Goal: Task Accomplishment & Management: Complete application form

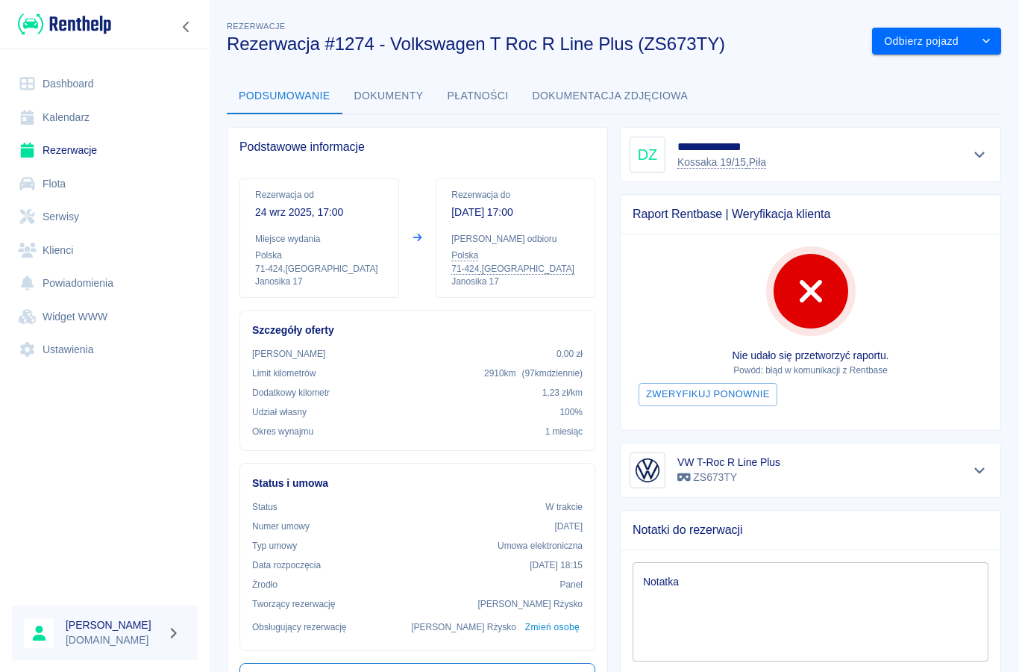
click at [55, 241] on link "Klienci" at bounding box center [105, 251] width 186 height 34
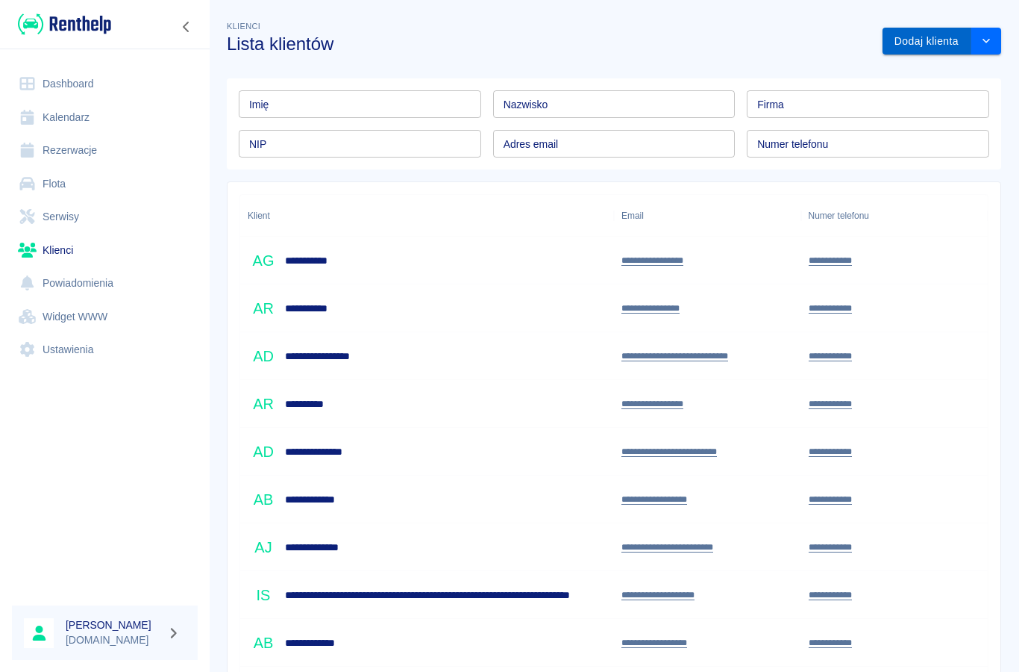
click at [926, 34] on button "Dodaj klienta" at bounding box center [927, 42] width 89 height 28
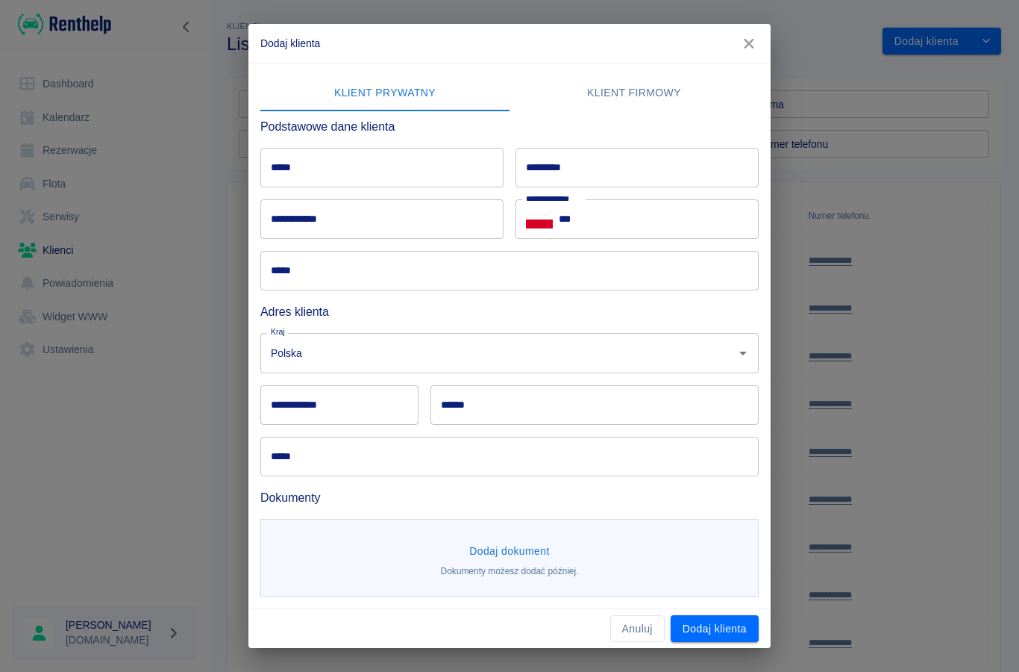
click at [307, 162] on input "*****" at bounding box center [381, 168] width 243 height 40
type input "*********"
type input "*"
type input "**********"
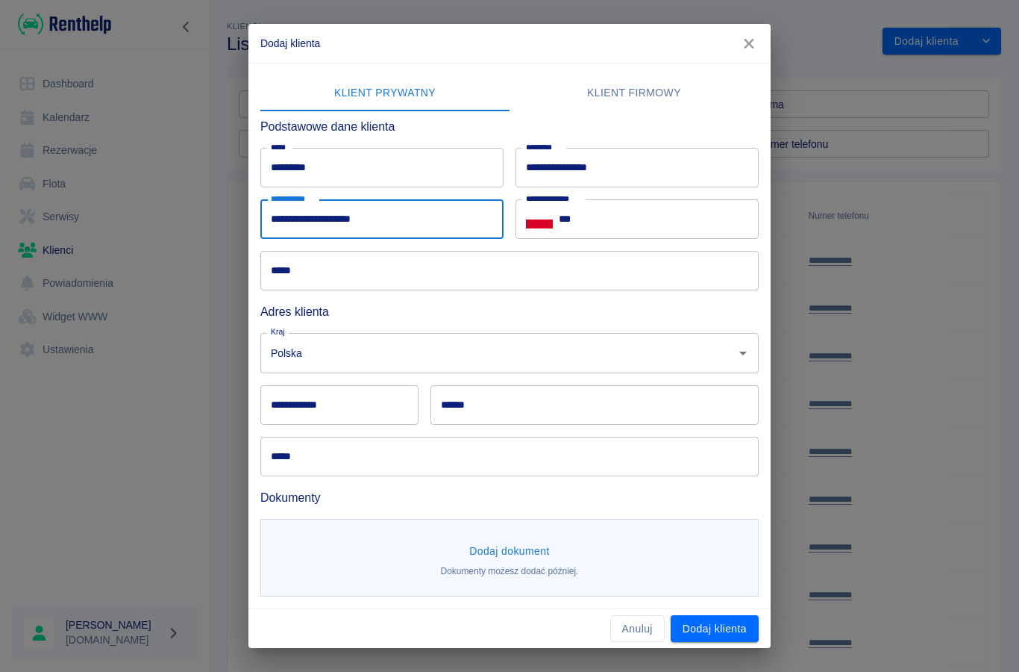
type input "**********"
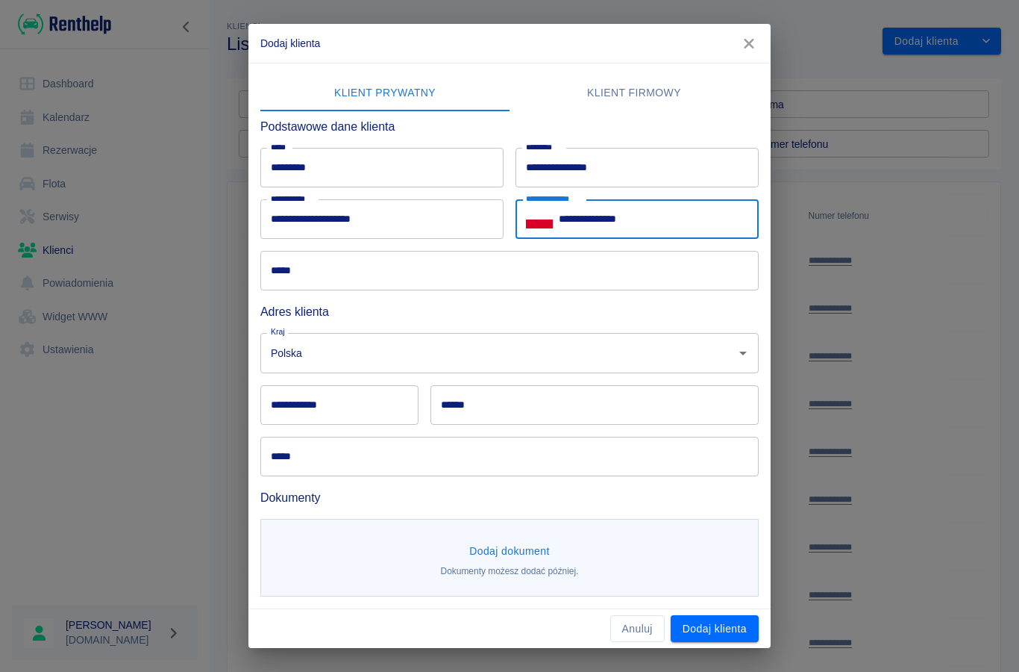
type input "**********"
click at [299, 279] on input "*****" at bounding box center [509, 271] width 499 height 40
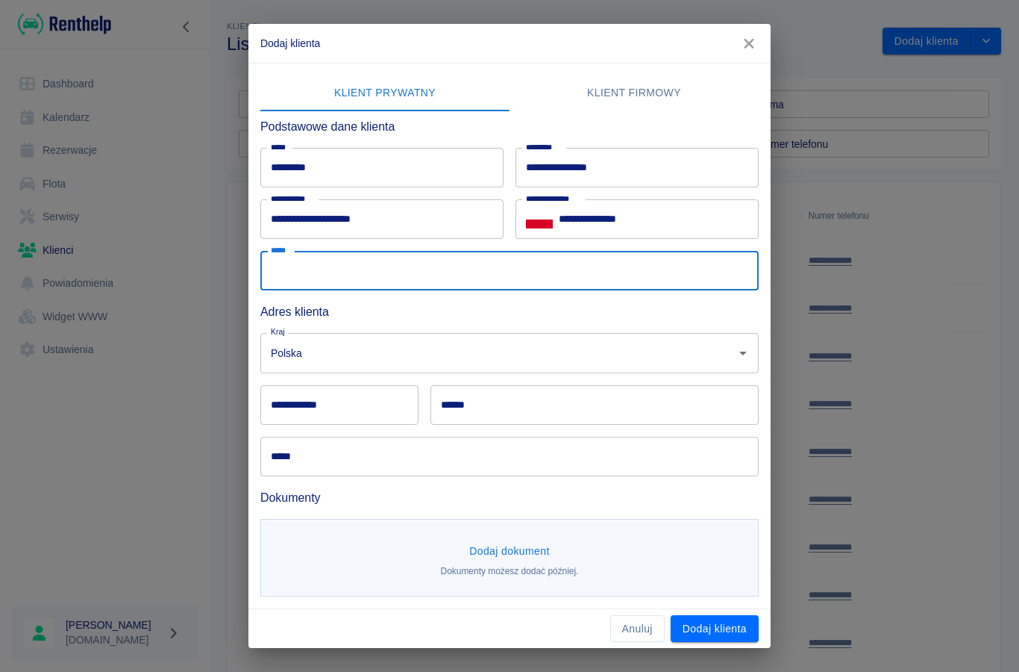
click at [293, 272] on input "*****" at bounding box center [509, 271] width 499 height 40
type input "**********"
click at [304, 407] on div "**********" at bounding box center [339, 405] width 158 height 40
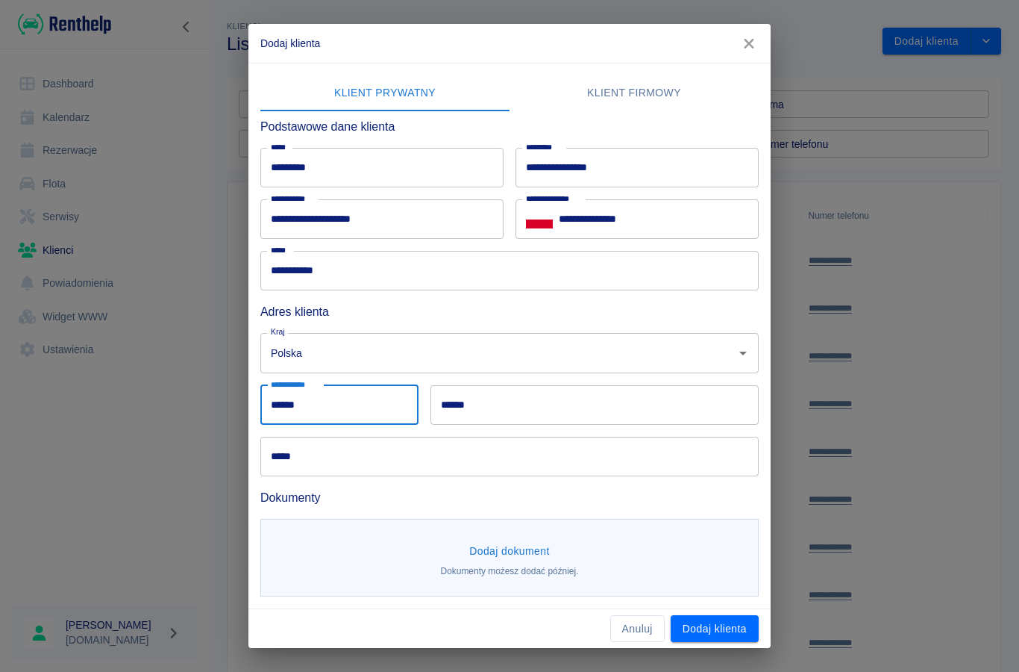
type input "******"
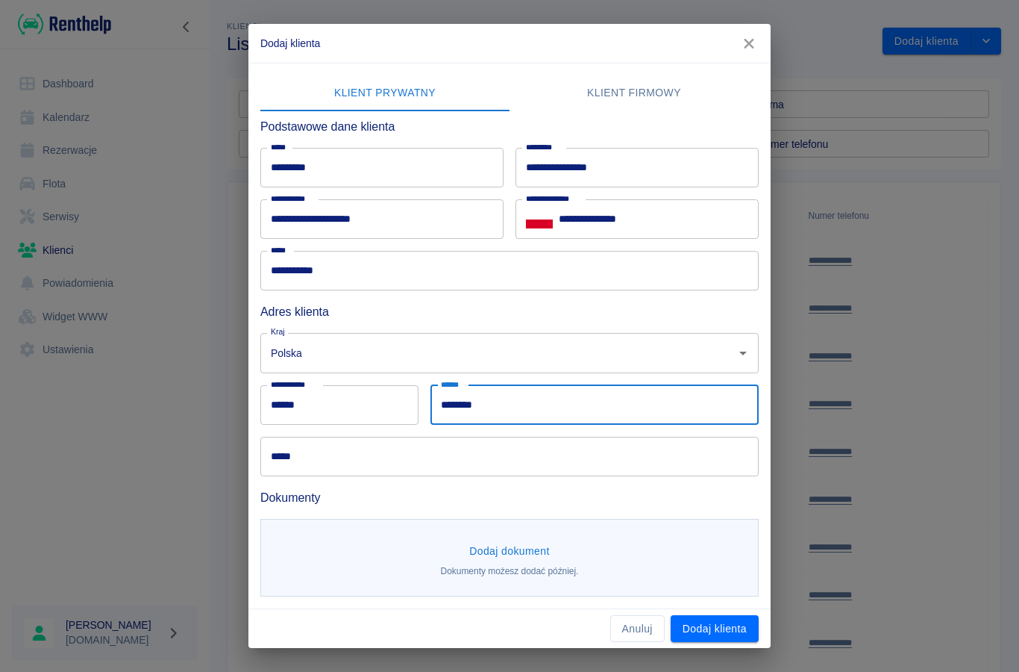
type input "********"
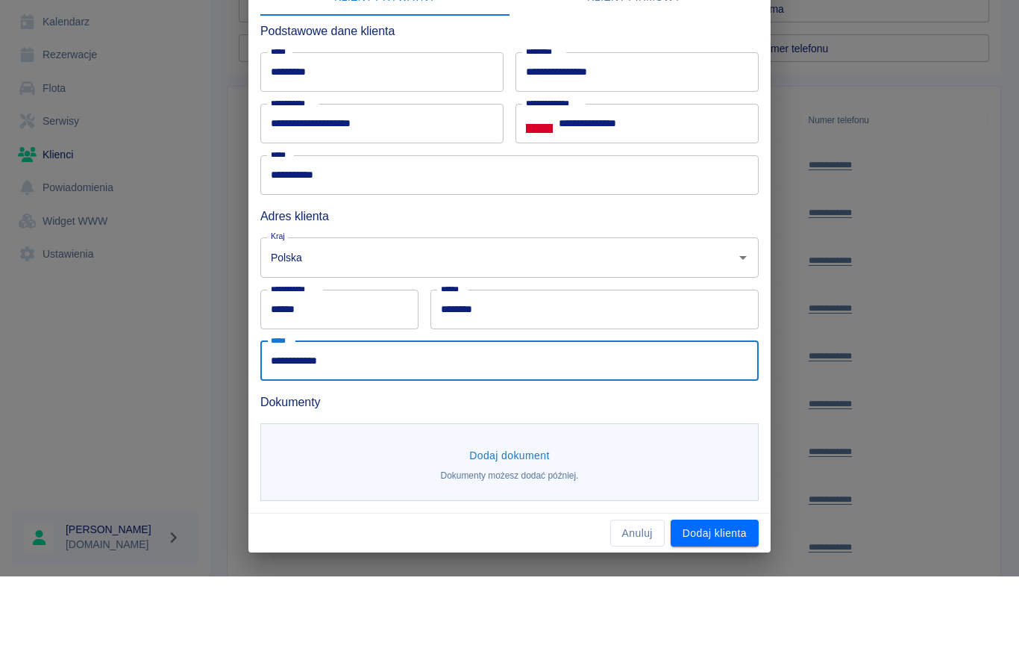
type input "**********"
click at [490, 537] on button "Dodaj dokument" at bounding box center [509, 551] width 93 height 28
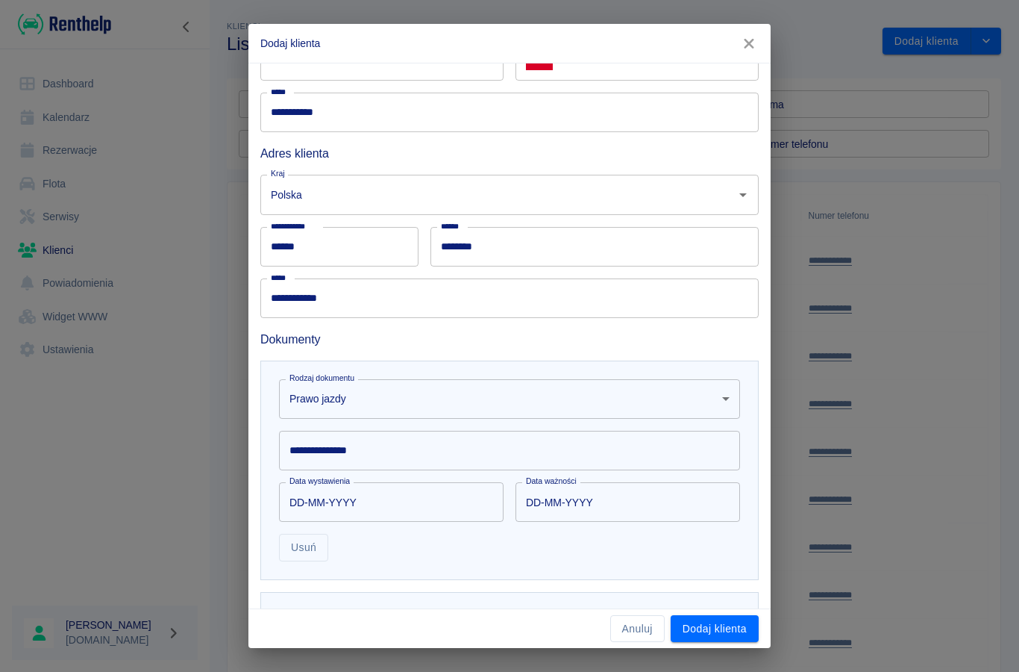
scroll to position [164, 0]
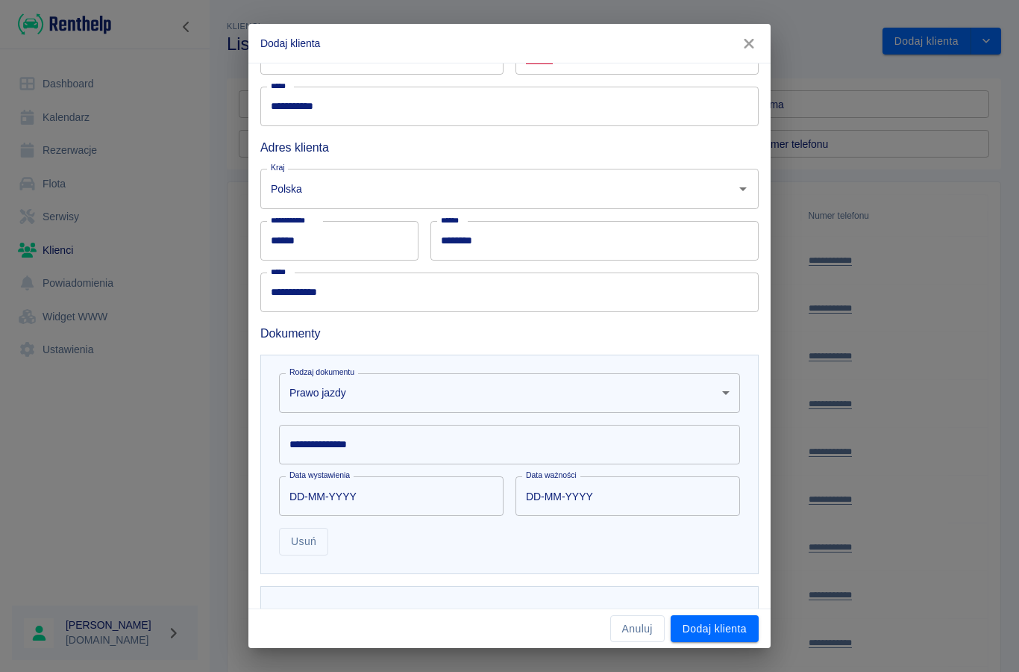
click at [320, 444] on div "**********" at bounding box center [509, 445] width 461 height 40
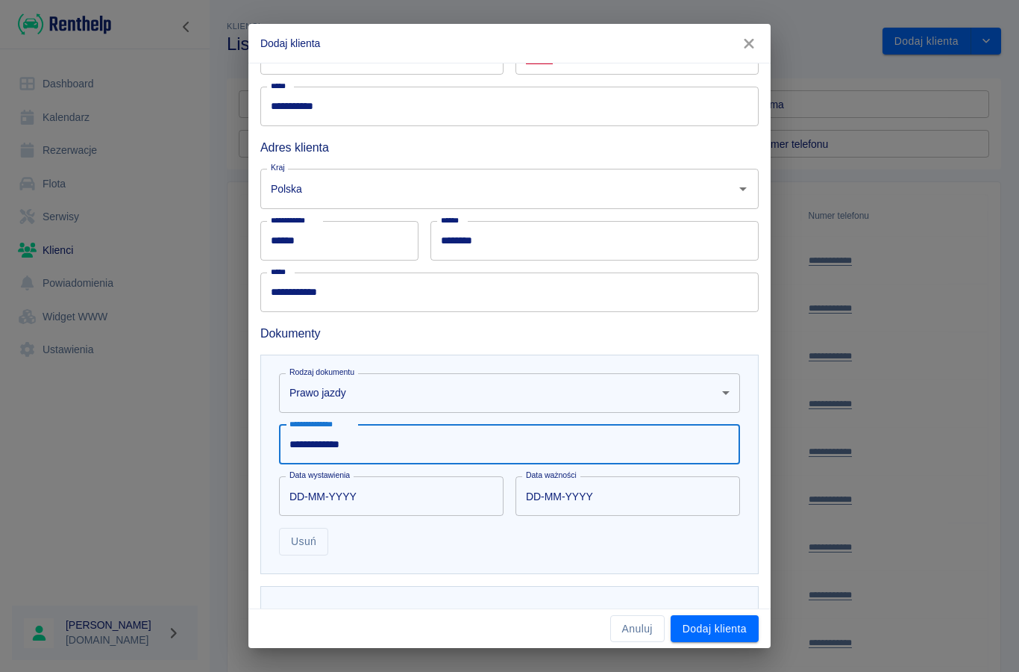
type input "**********"
click at [307, 498] on input "DD-MM-YYYY" at bounding box center [386, 496] width 214 height 40
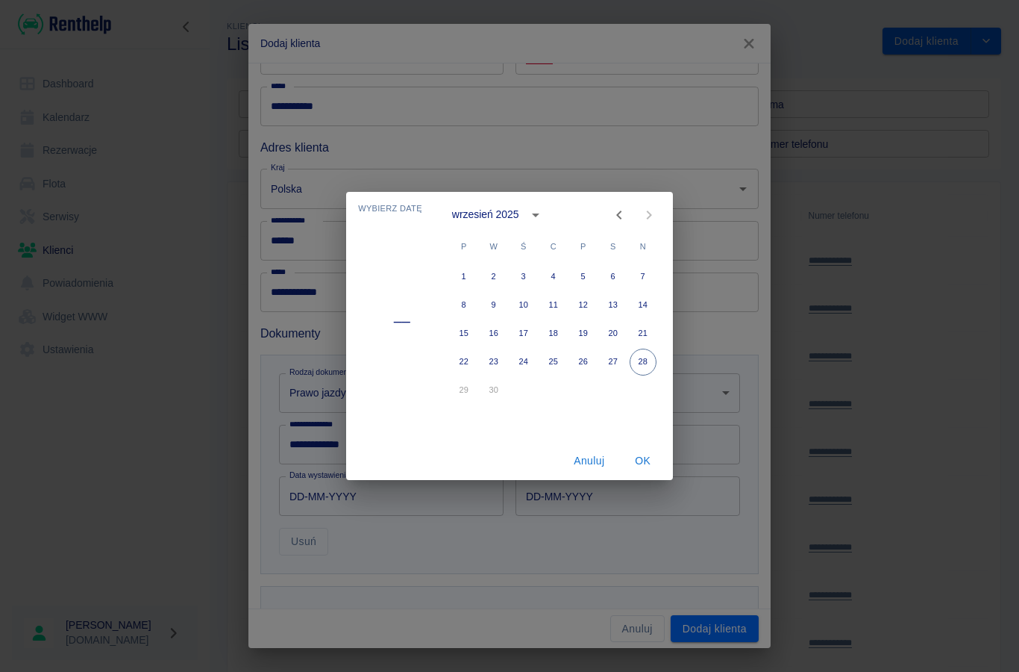
click at [532, 210] on icon "calendar view is open, switch to year view" at bounding box center [536, 215] width 18 height 18
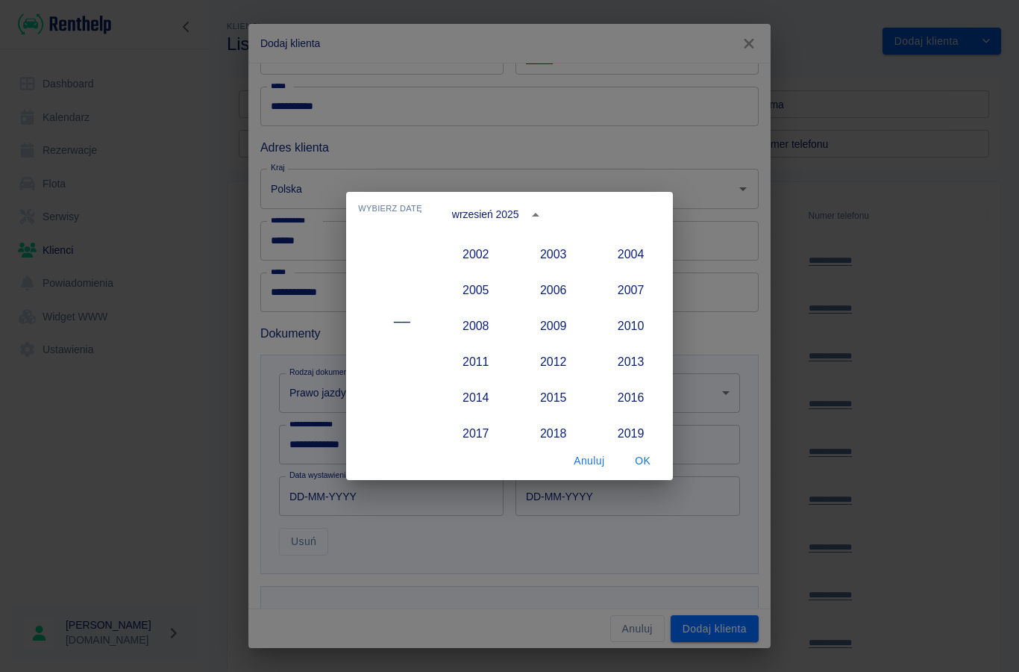
scroll to position [1213, 0]
click at [472, 260] on button "2002" at bounding box center [476, 254] width 54 height 27
type input "[DATE]"
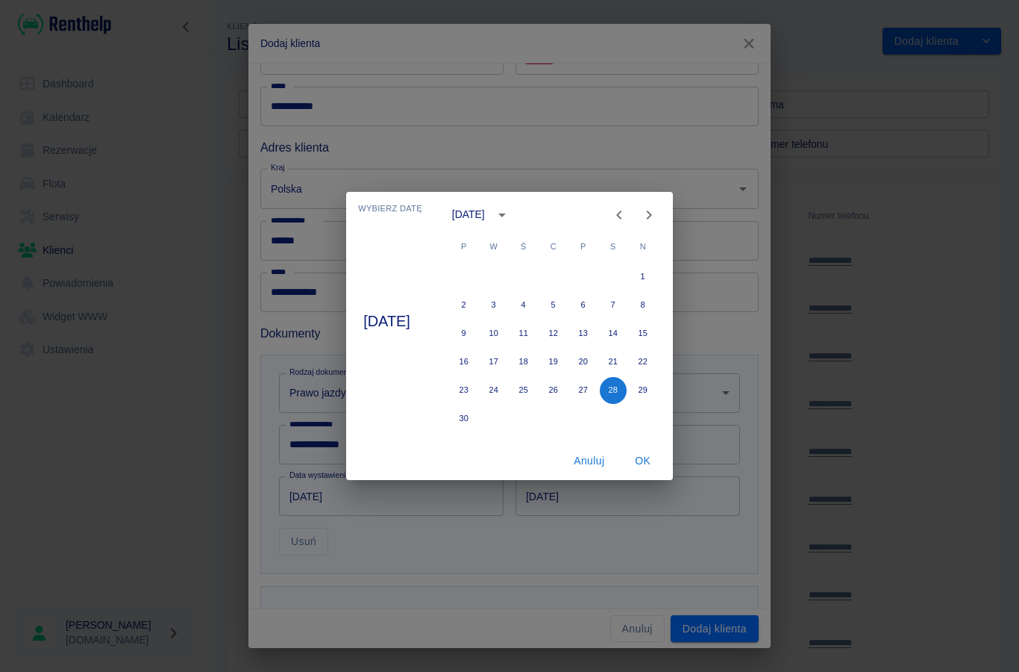
click at [625, 218] on icon "Previous month" at bounding box center [619, 215] width 18 height 18
click at [628, 215] on icon "Previous month" at bounding box center [619, 215] width 18 height 18
click at [628, 213] on icon "Previous month" at bounding box center [619, 215] width 18 height 18
click at [628, 215] on icon "Previous month" at bounding box center [619, 215] width 18 height 18
click at [562, 361] on button "23" at bounding box center [553, 362] width 27 height 27
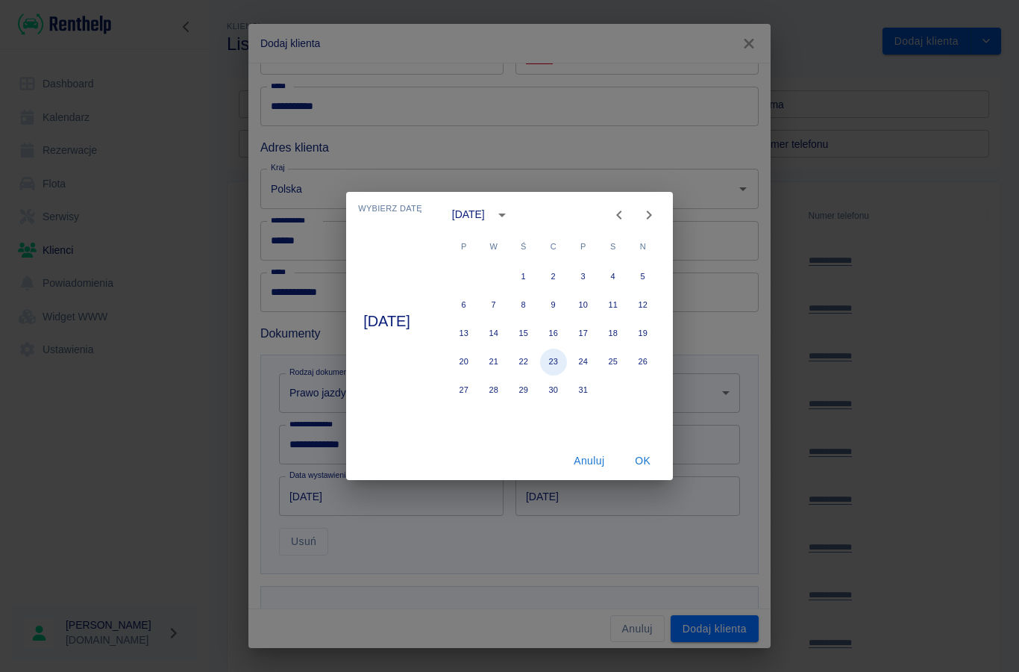
type input "[DATE]"
click at [643, 462] on button "OK" at bounding box center [643, 461] width 48 height 28
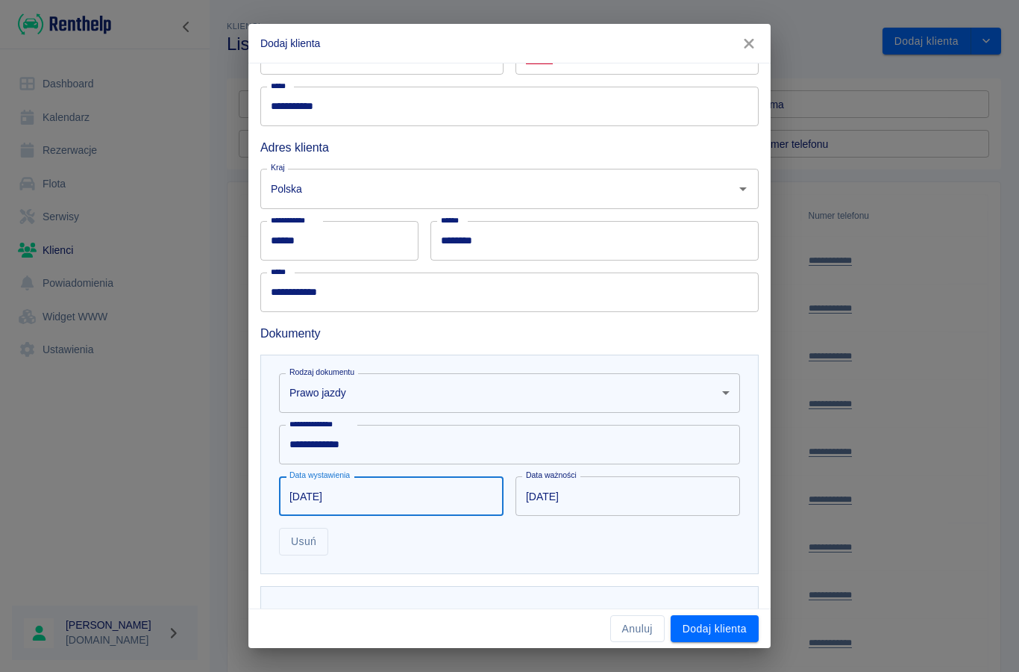
click at [593, 499] on input "[DATE]" at bounding box center [623, 496] width 214 height 40
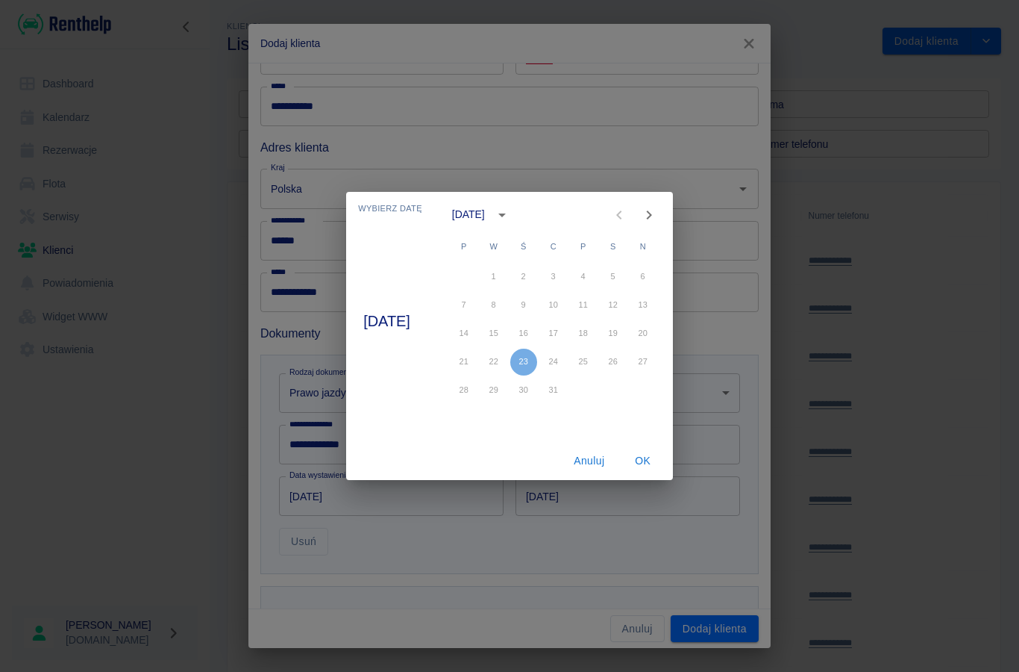
click at [511, 216] on icon "calendar view is open, switch to year view" at bounding box center [502, 215] width 18 height 18
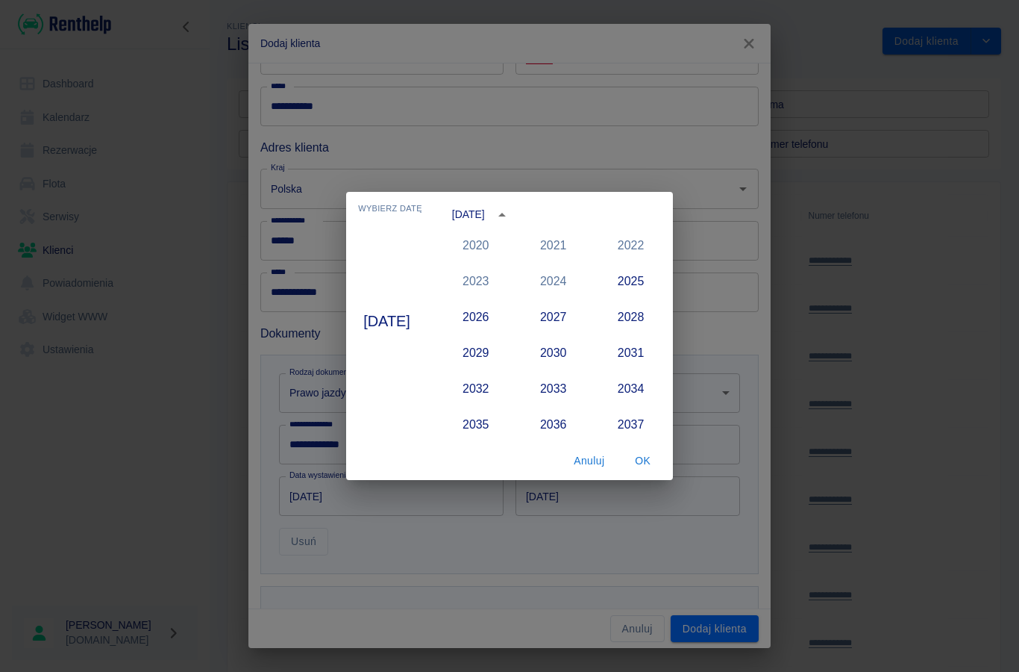
scroll to position [1441, 0]
click at [544, 352] on button "2030" at bounding box center [554, 349] width 54 height 27
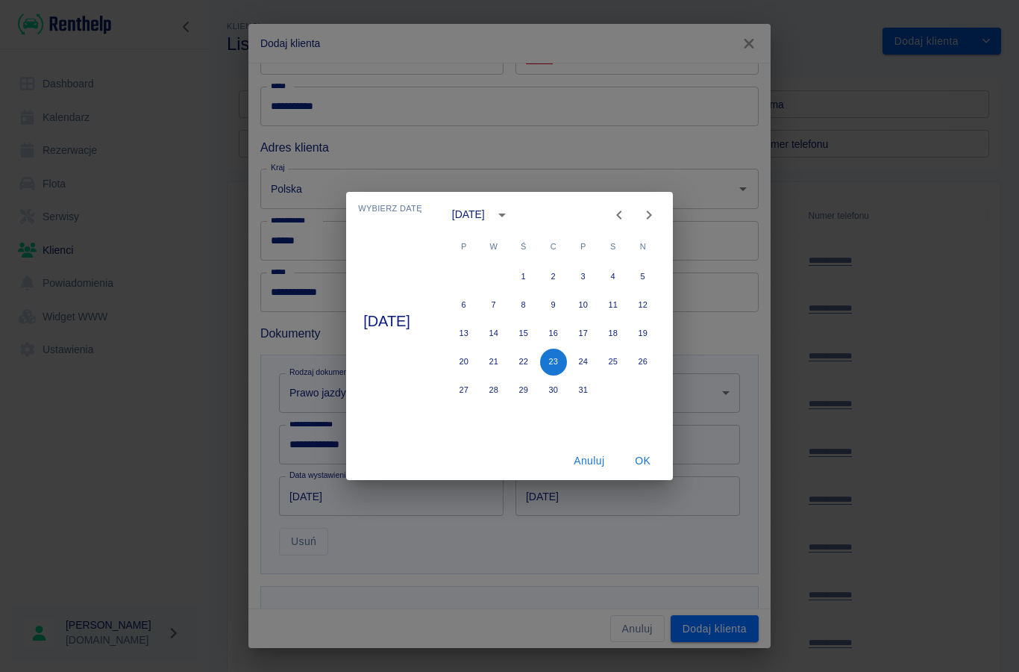
click at [657, 215] on icon "Next month" at bounding box center [649, 215] width 18 height 18
click at [642, 217] on icon "Next month" at bounding box center [649, 215] width 18 height 18
click at [643, 212] on icon "Next month" at bounding box center [649, 215] width 18 height 18
click at [552, 272] on button "1" at bounding box center [553, 276] width 27 height 27
type input "[DATE]"
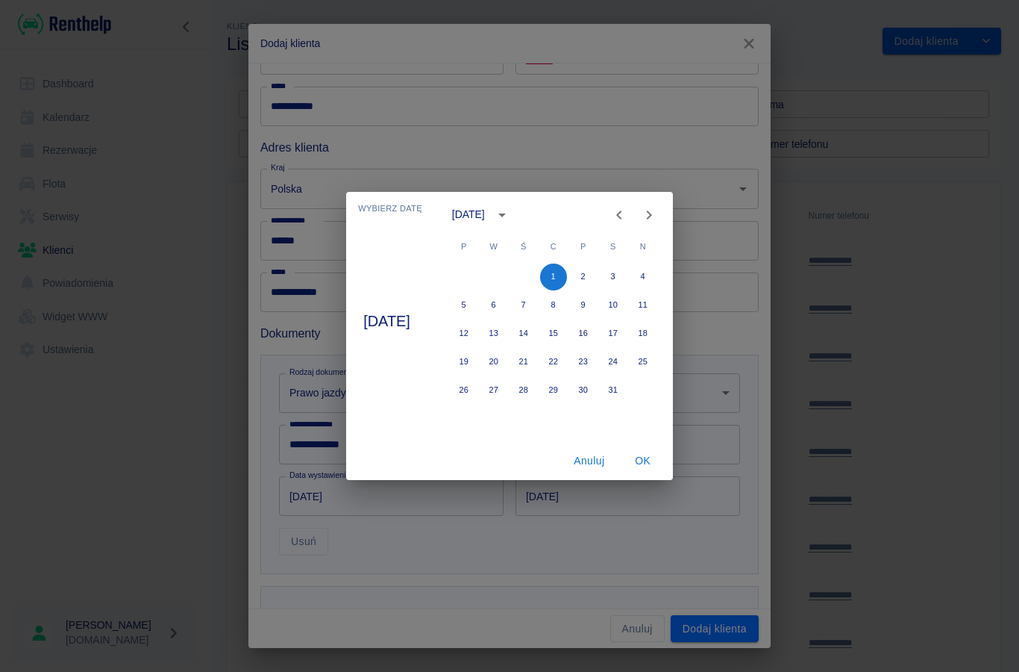
click at [640, 457] on button "OK" at bounding box center [643, 461] width 48 height 28
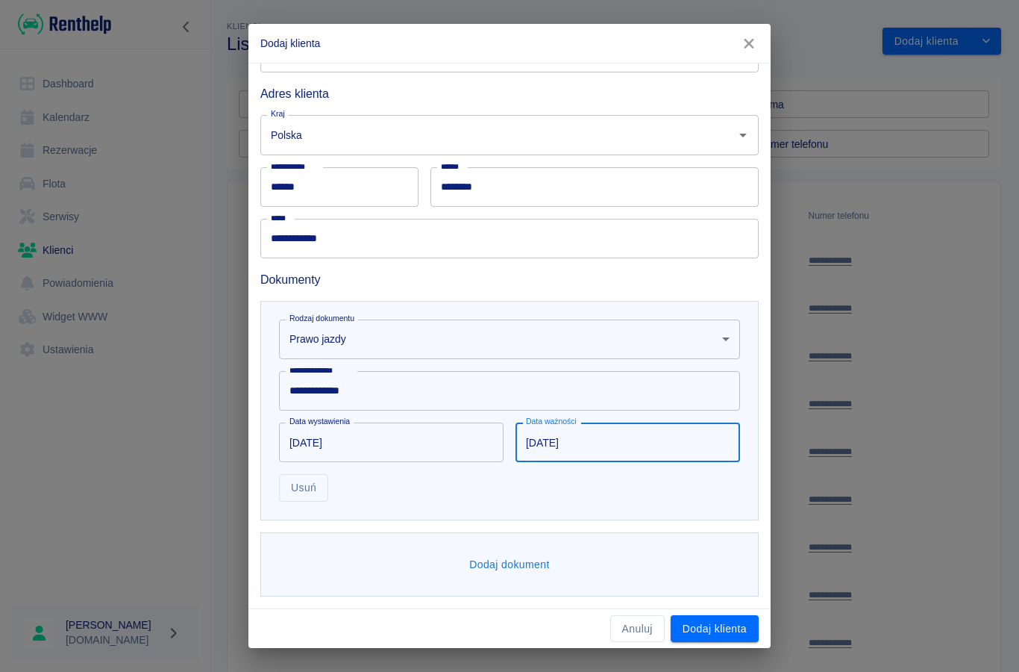
scroll to position [217, 0]
click at [482, 561] on button "Dodaj dokument" at bounding box center [509, 565] width 93 height 28
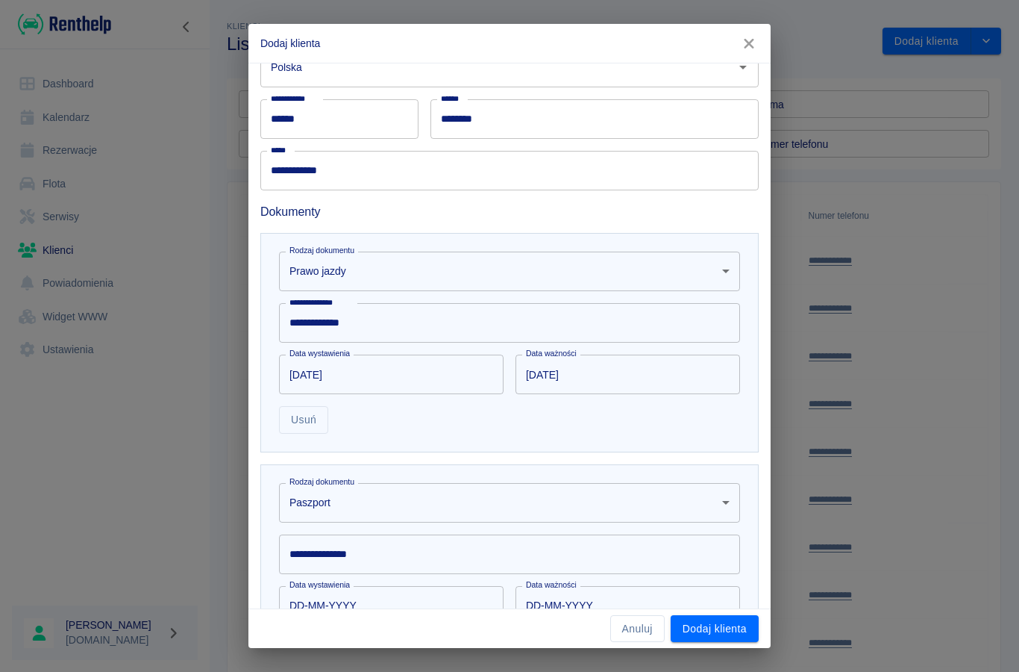
scroll to position [313, 0]
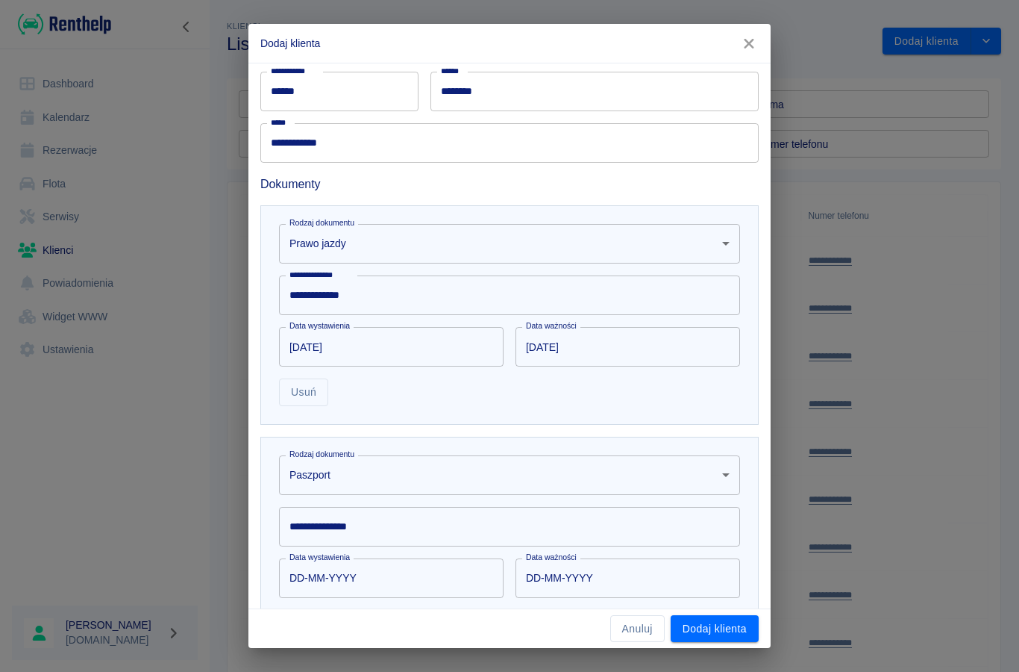
click at [328, 479] on body "**********" at bounding box center [509, 336] width 1019 height 672
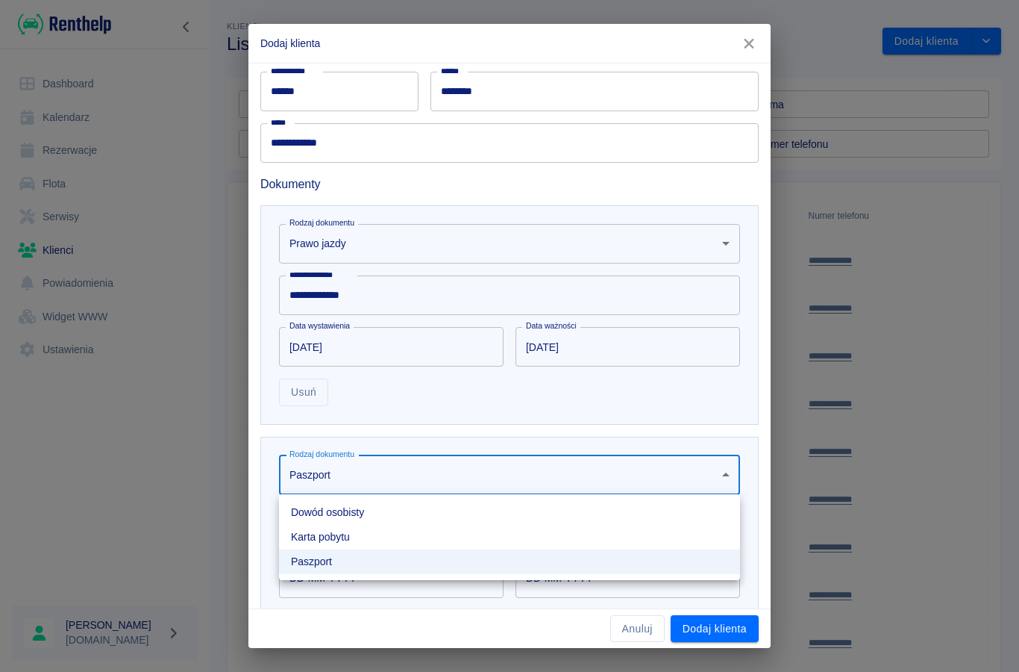
click at [307, 510] on li "Dowód osobisty" at bounding box center [509, 512] width 461 height 25
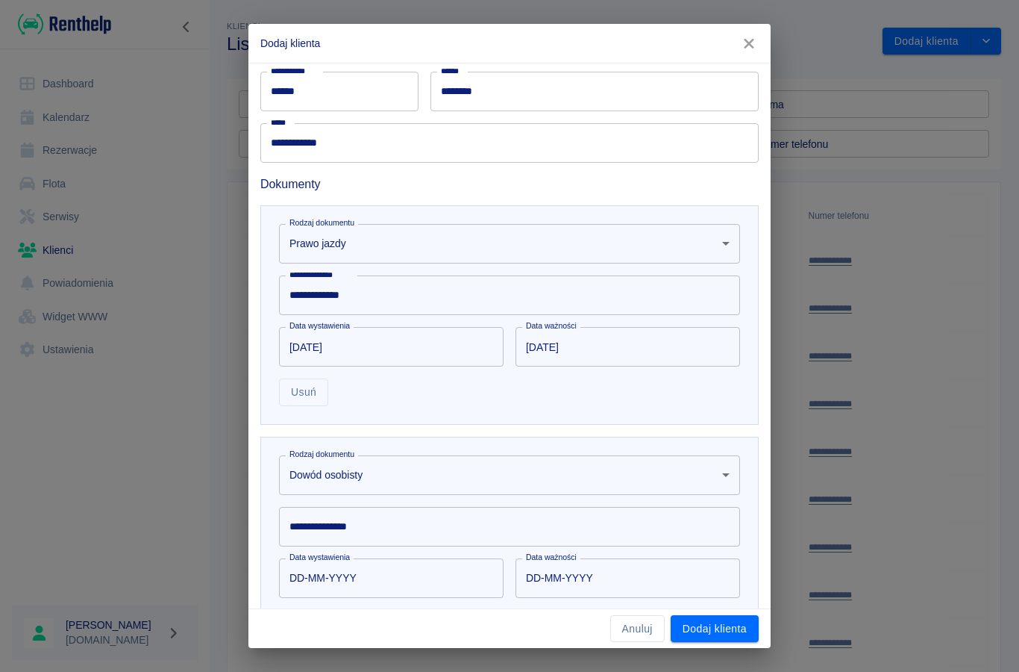
click at [321, 531] on div "**********" at bounding box center [509, 527] width 461 height 40
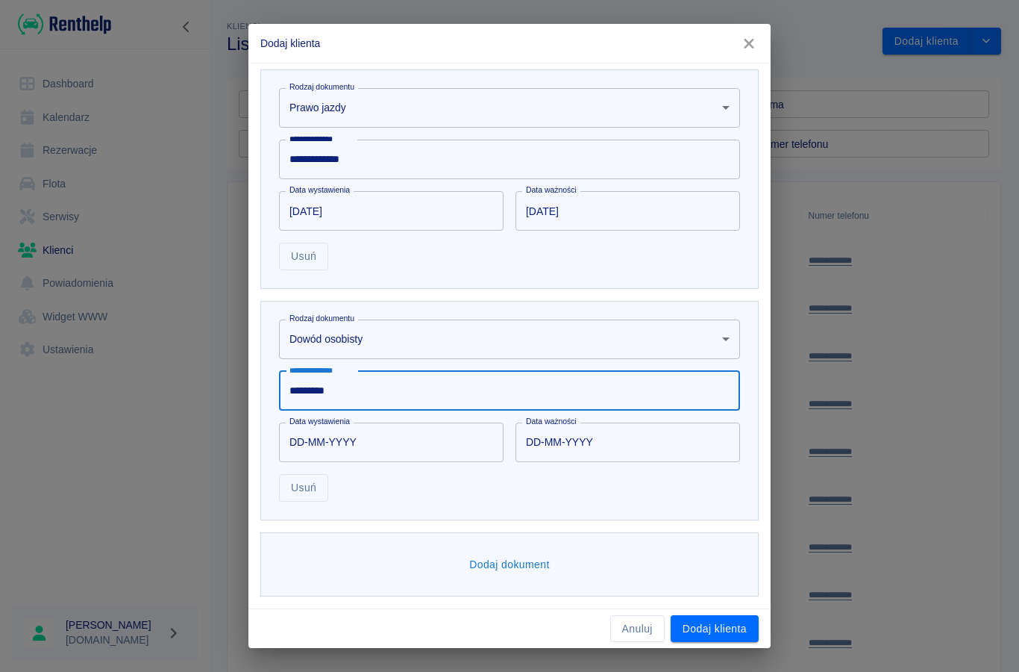
scroll to position [449, 0]
type input "*********"
click at [319, 452] on input "DD-MM-YYYY" at bounding box center [386, 443] width 214 height 40
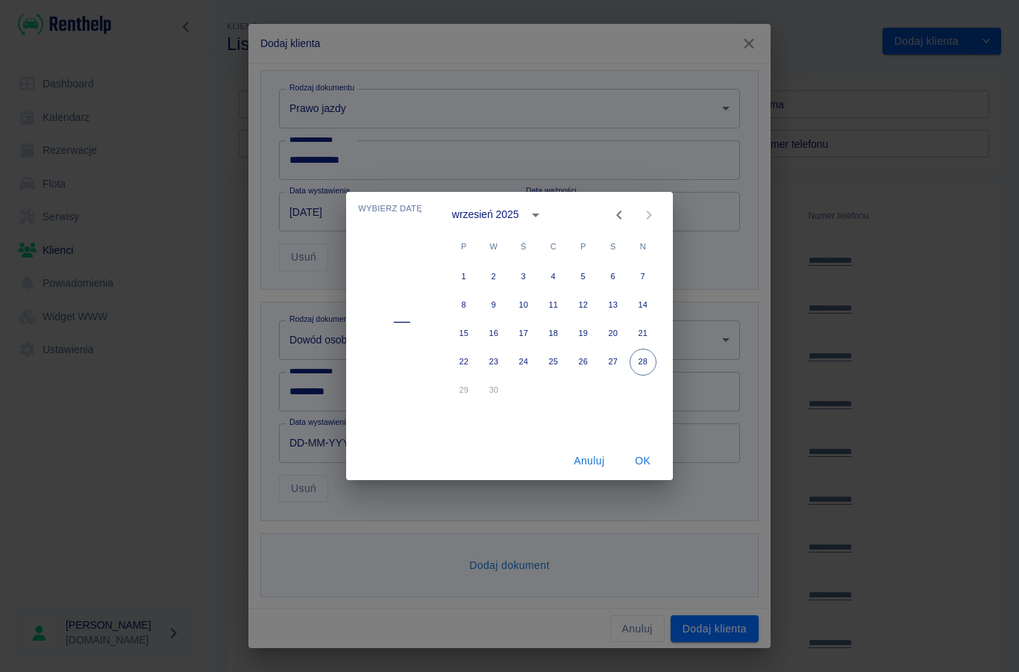
click at [531, 216] on icon "calendar view is open, switch to year view" at bounding box center [536, 215] width 18 height 18
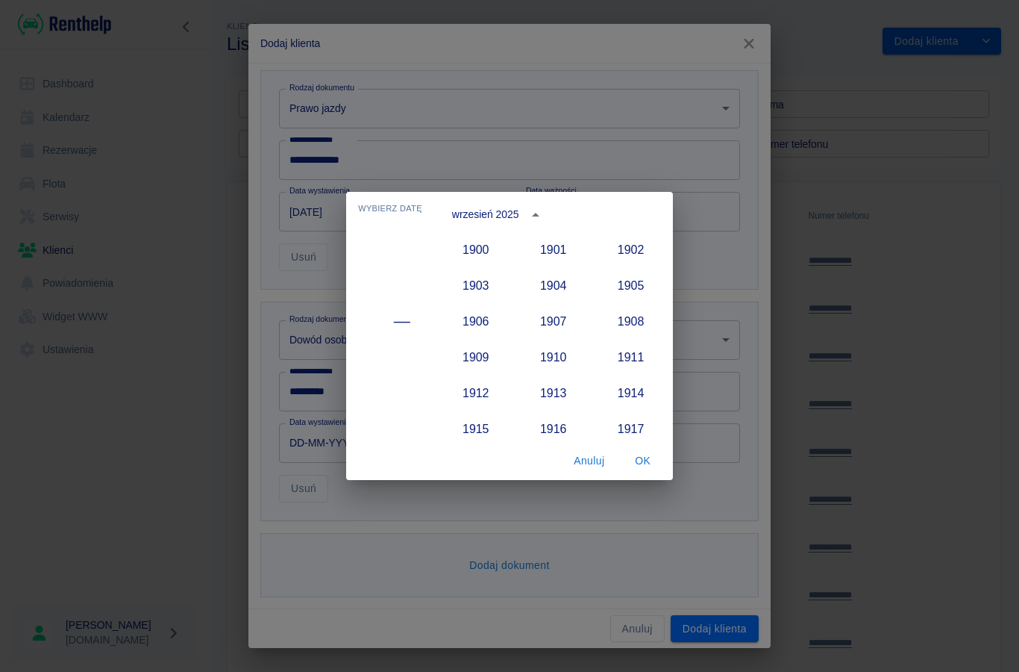
scroll to position [1382, 0]
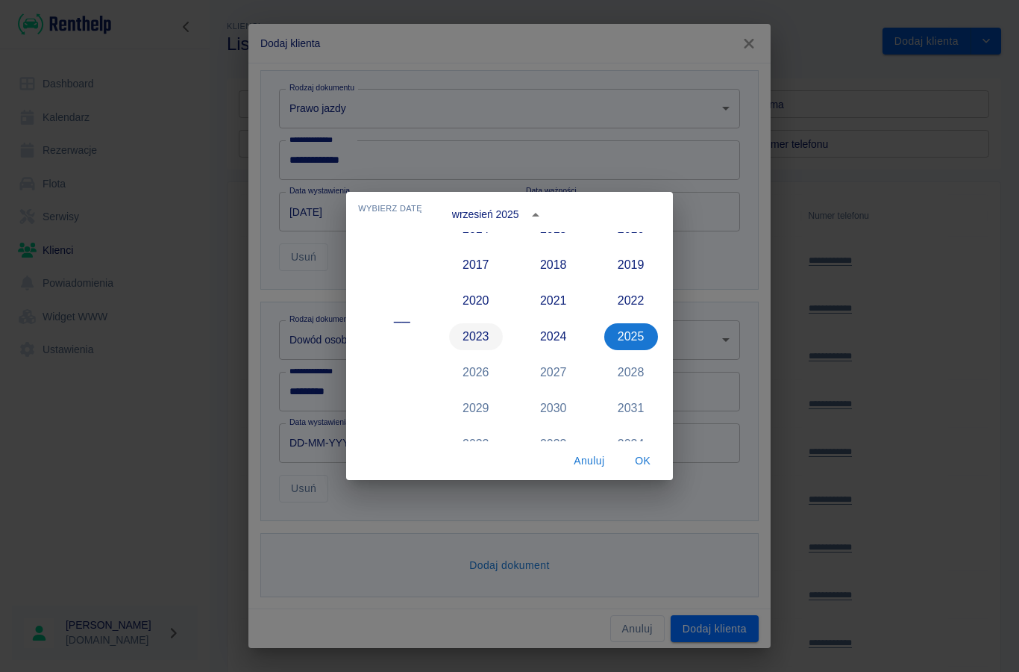
click at [483, 340] on button "2023" at bounding box center [476, 336] width 54 height 27
type input "[DATE]"
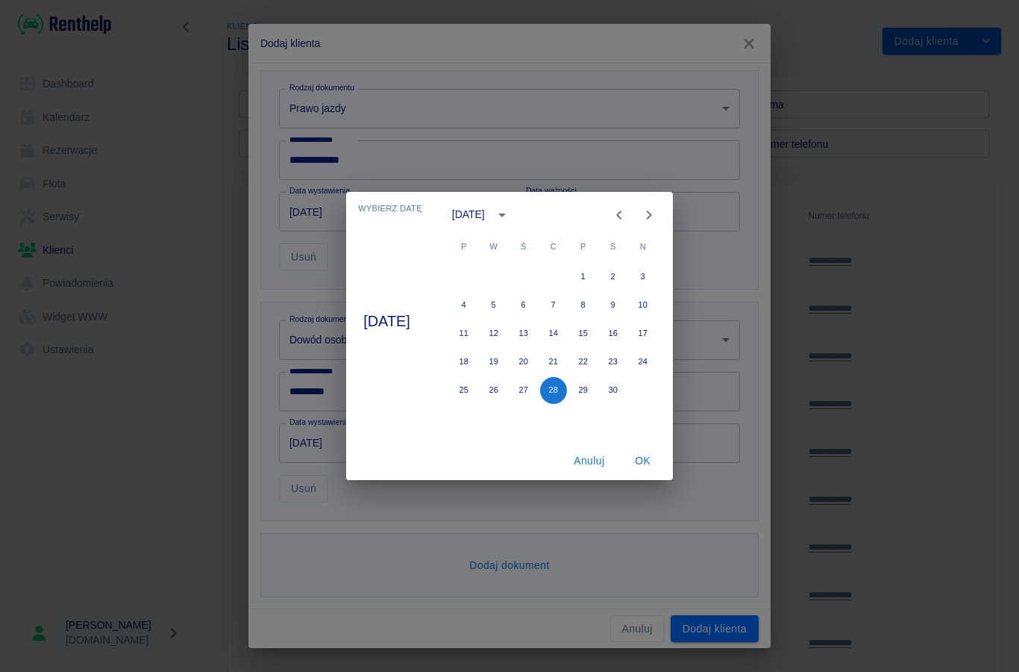
click at [628, 219] on icon "Previous month" at bounding box center [619, 215] width 18 height 18
click at [628, 218] on icon "Previous month" at bounding box center [619, 215] width 18 height 18
click at [622, 218] on icon "Previous month" at bounding box center [618, 214] width 5 height 9
click at [628, 222] on icon "Previous month" at bounding box center [619, 215] width 18 height 18
click at [593, 296] on button "12" at bounding box center [583, 305] width 27 height 27
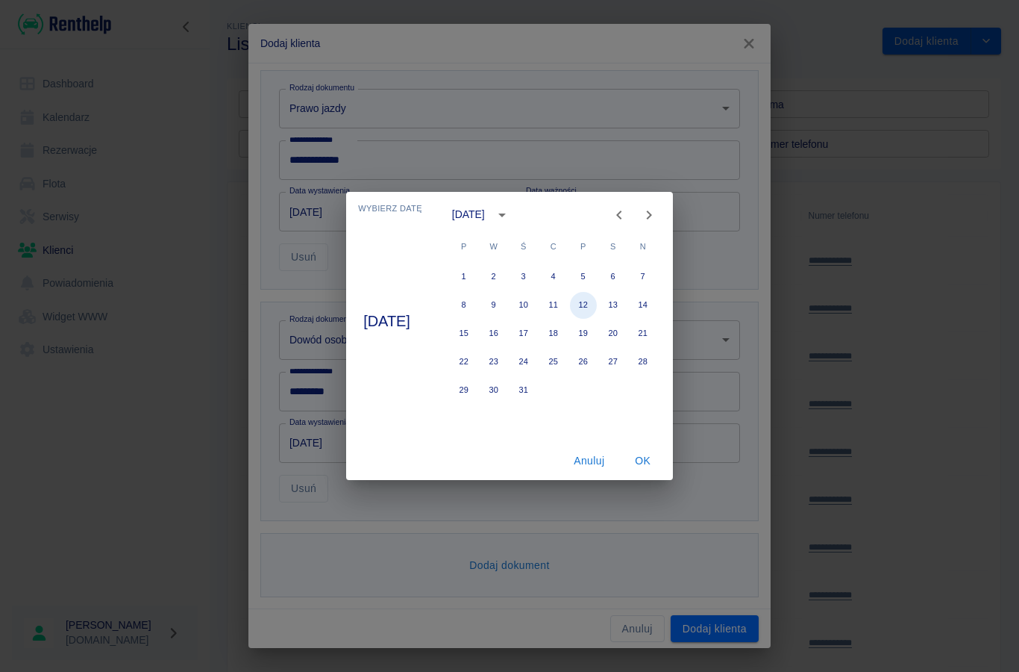
type input "[DATE]"
click at [640, 454] on button "OK" at bounding box center [643, 461] width 48 height 28
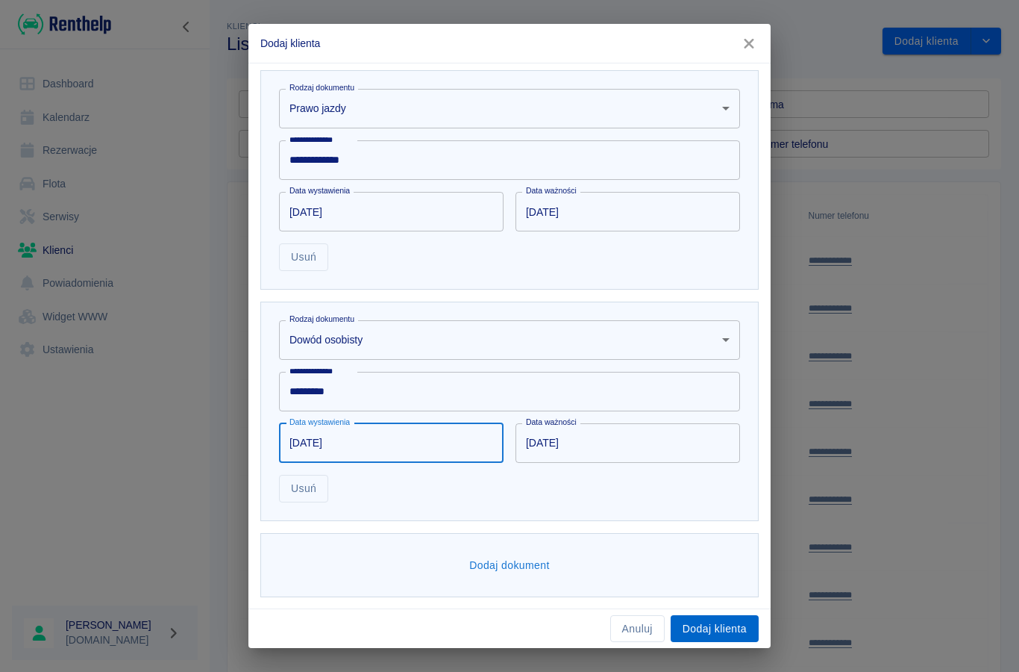
click at [701, 621] on button "Dodaj klienta" at bounding box center [715, 629] width 88 height 28
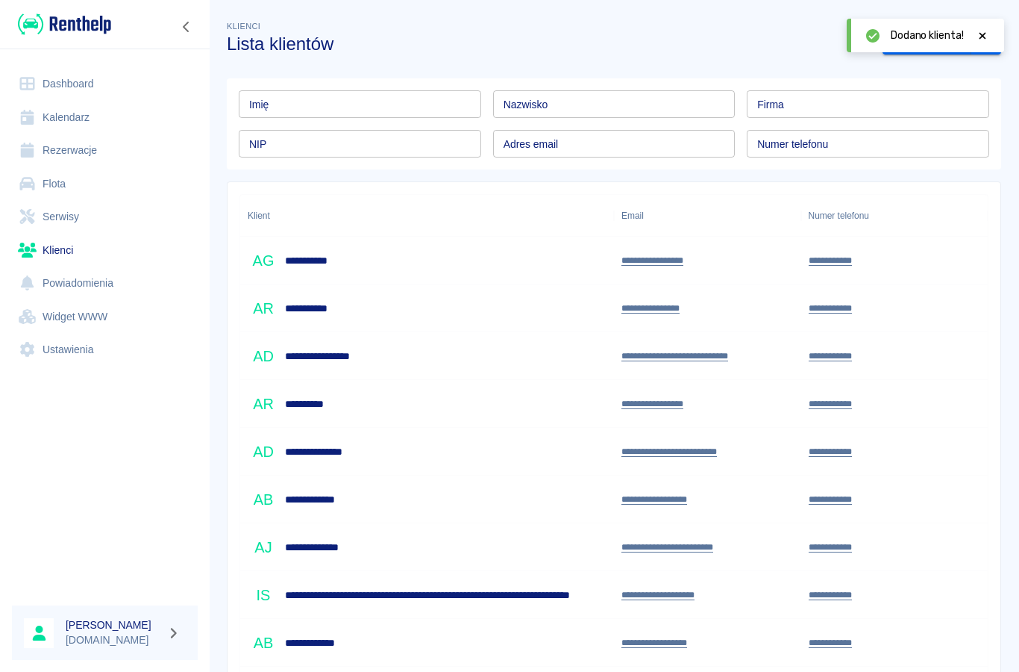
click at [80, 163] on link "Rezerwacje" at bounding box center [105, 151] width 186 height 34
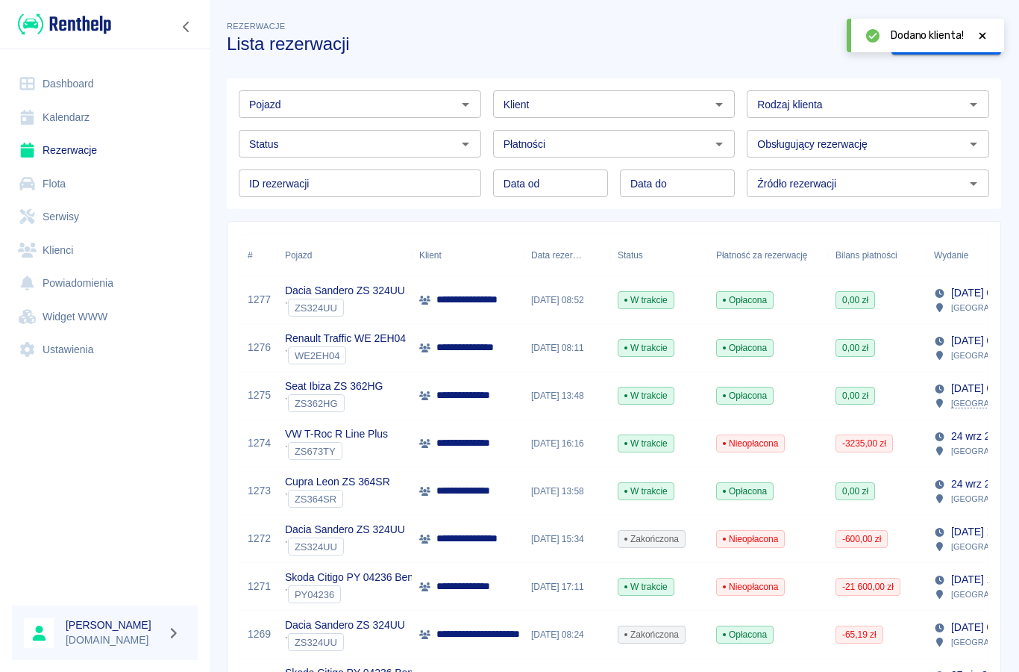
click at [988, 36] on icon at bounding box center [982, 36] width 13 height 10
click at [922, 53] on link "Dodaj rezerwację" at bounding box center [947, 42] width 110 height 28
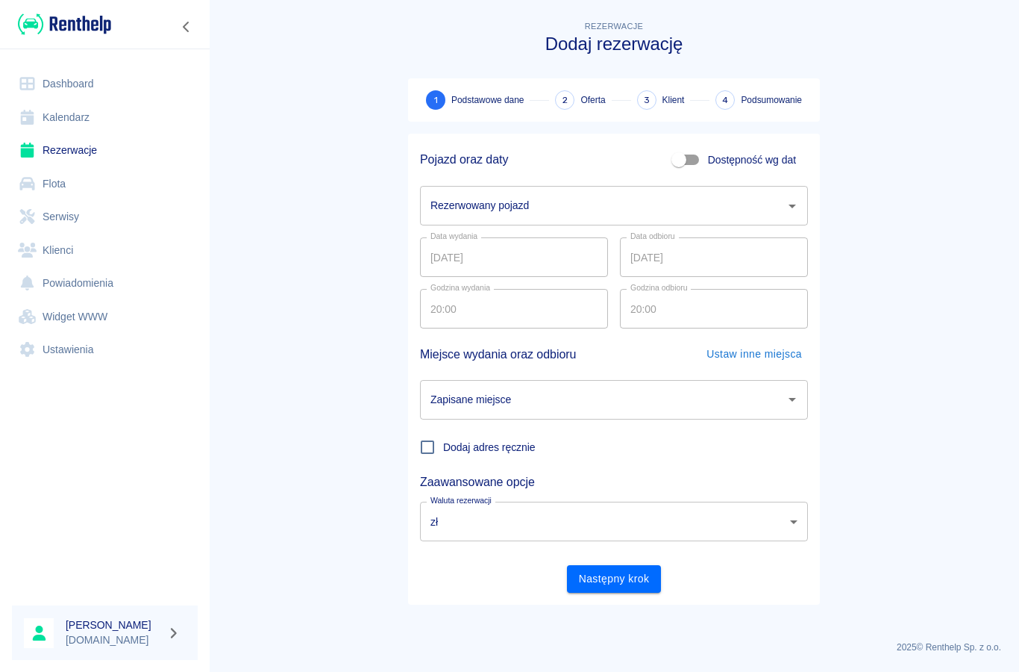
click at [457, 216] on input "Rezerwowany pojazd" at bounding box center [603, 206] width 352 height 26
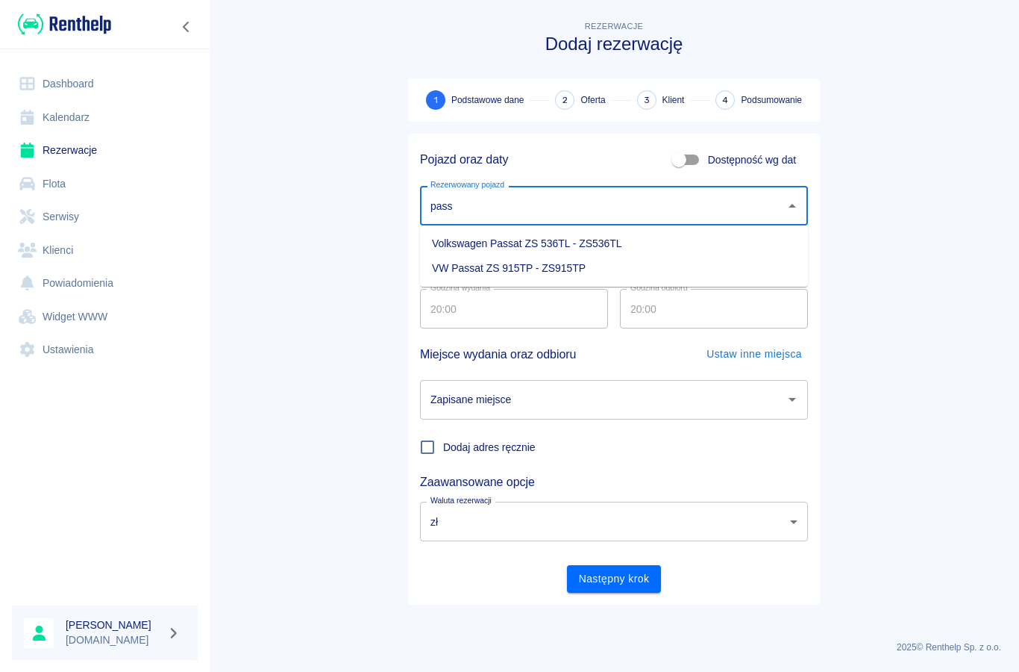
click at [506, 244] on li "Volkswagen Passat ZS 536TL - ZS536TL" at bounding box center [614, 243] width 388 height 25
type input "Volkswagen Passat ZS 536TL - ZS536TL"
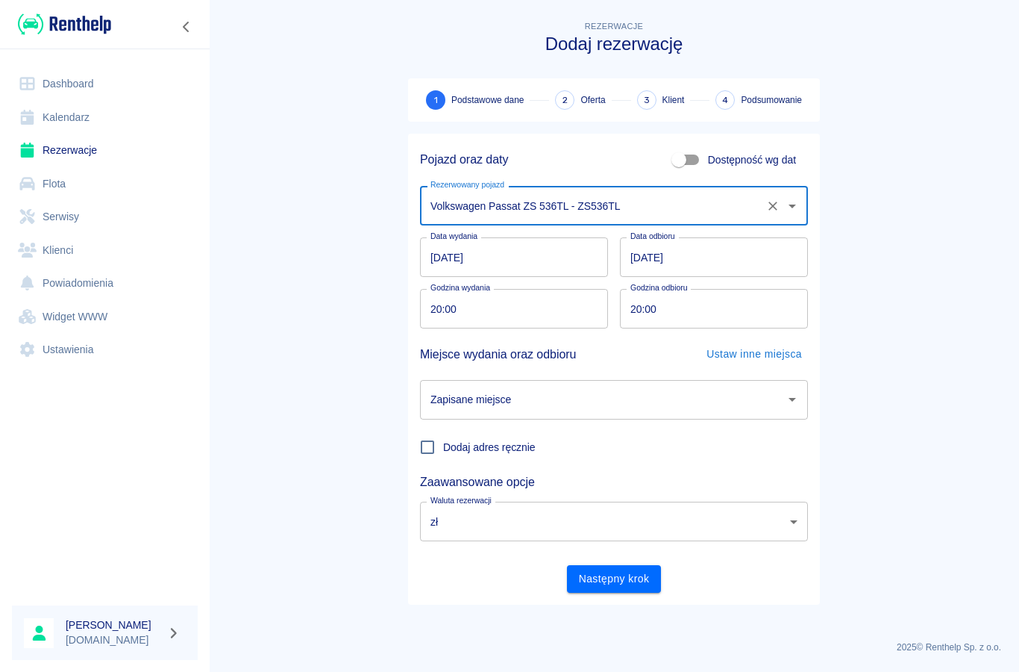
click at [447, 263] on input "[DATE]" at bounding box center [514, 257] width 188 height 40
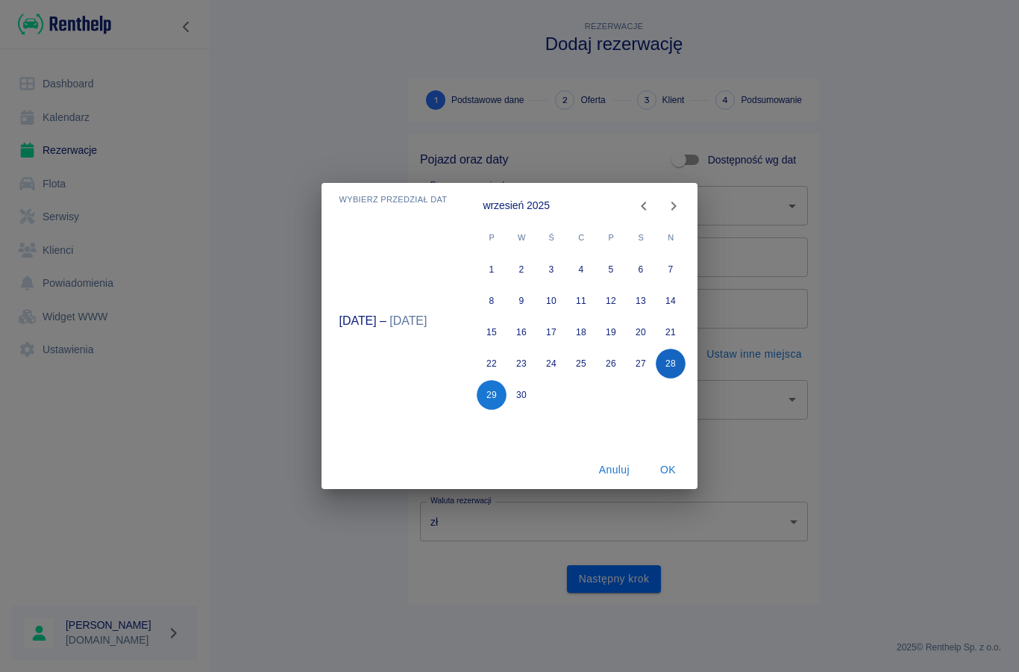
click at [668, 366] on button "28" at bounding box center [672, 364] width 30 height 30
click at [678, 213] on icon "Next month" at bounding box center [674, 206] width 18 height 18
click at [602, 271] on button "3" at bounding box center [612, 269] width 30 height 30
type input "[DATE]"
click at [666, 472] on button "OK" at bounding box center [668, 470] width 48 height 28
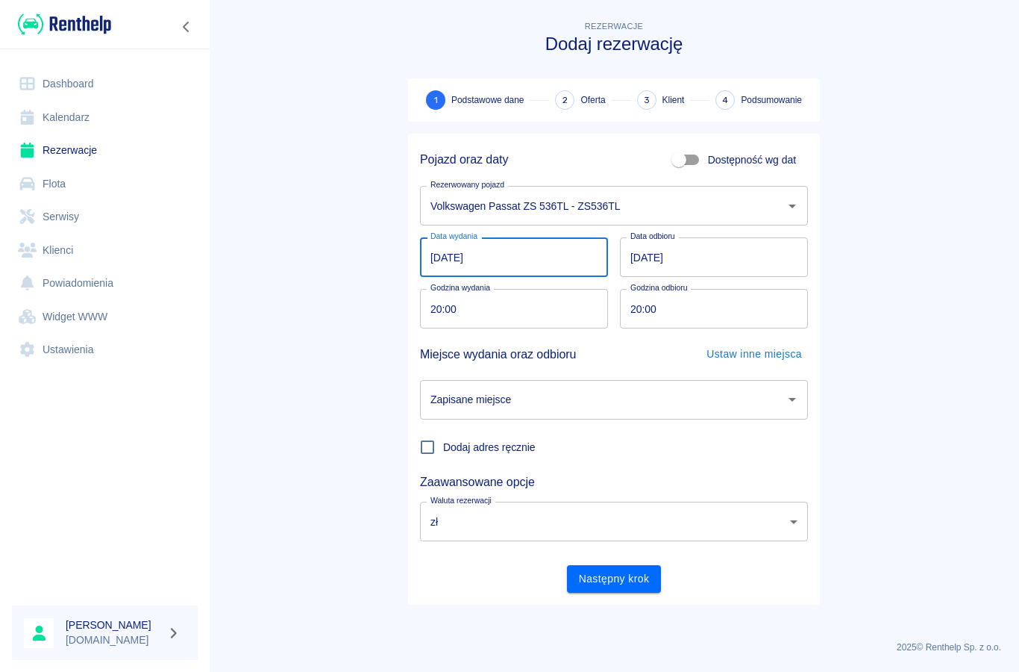
click at [463, 407] on input "Zapisane miejsce" at bounding box center [603, 400] width 352 height 26
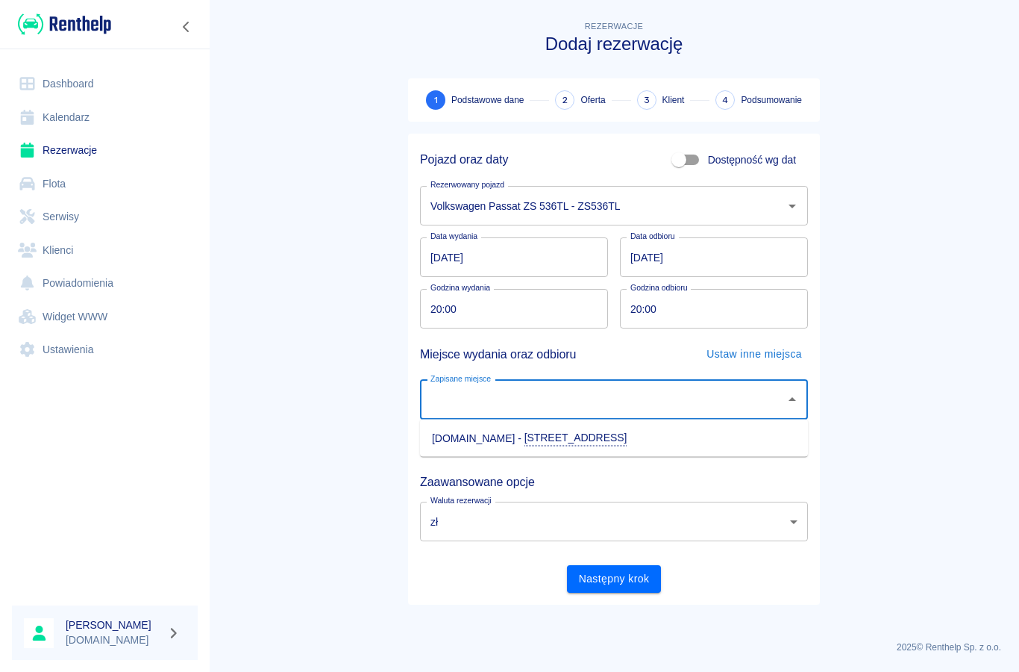
click at [457, 437] on li "[DOMAIN_NAME] - [STREET_ADDRESS]" at bounding box center [614, 437] width 388 height 25
type input "[DOMAIN_NAME] - [STREET_ADDRESS]"
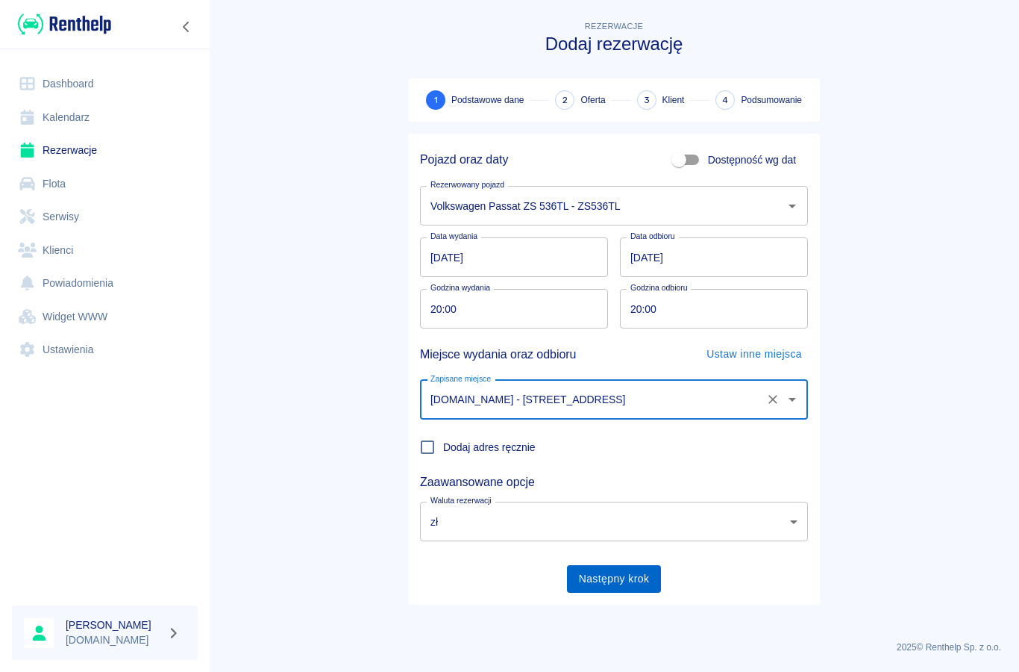
click at [586, 569] on button "Następny krok" at bounding box center [614, 579] width 95 height 28
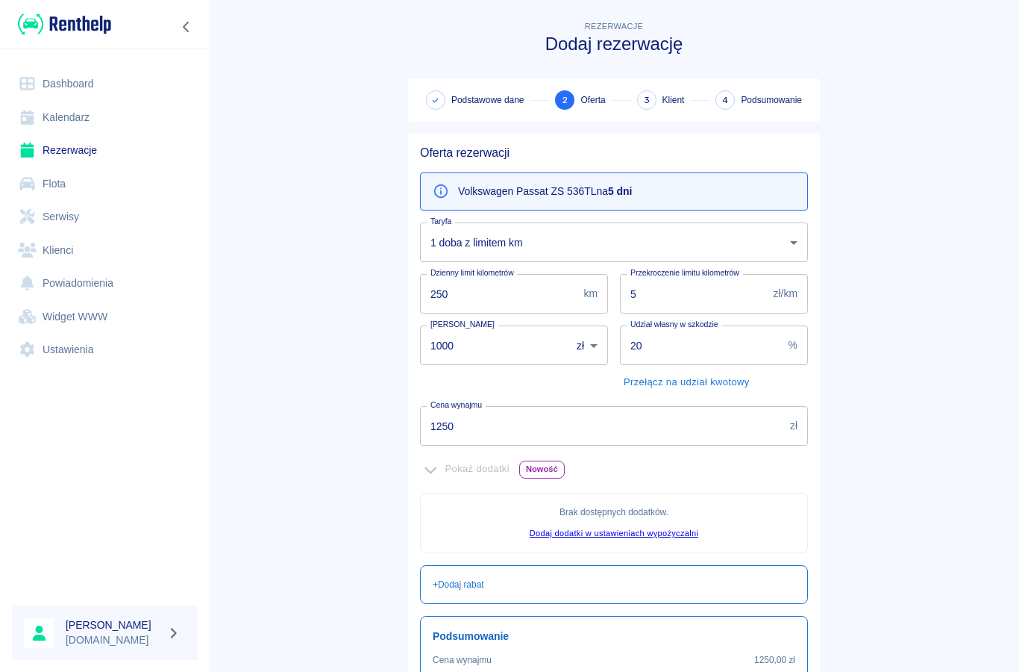
click at [462, 300] on input "250" at bounding box center [498, 294] width 157 height 40
type input "2"
type input "300"
type input "1"
type input "400"
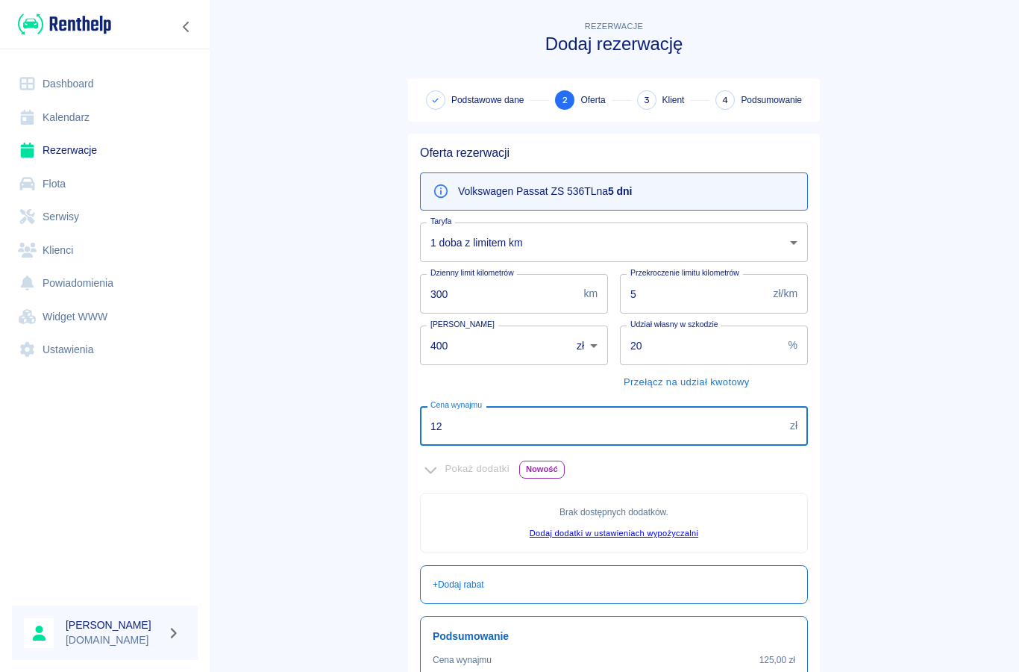
type input "1"
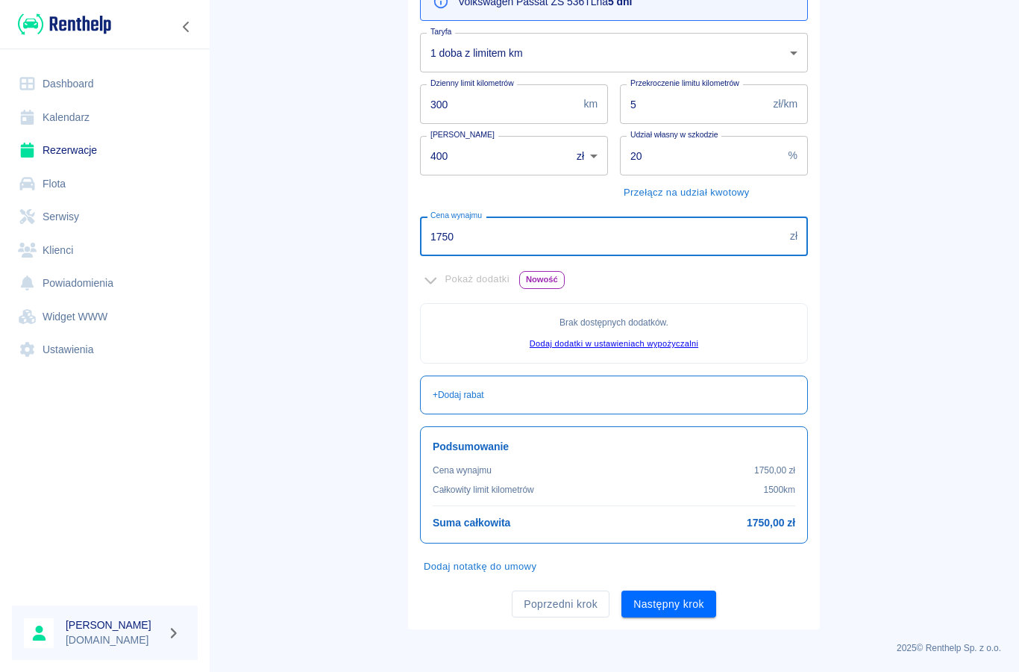
scroll to position [189, 0]
type input "1750"
click at [442, 566] on button "Dodaj notatkę do umowy" at bounding box center [480, 567] width 120 height 23
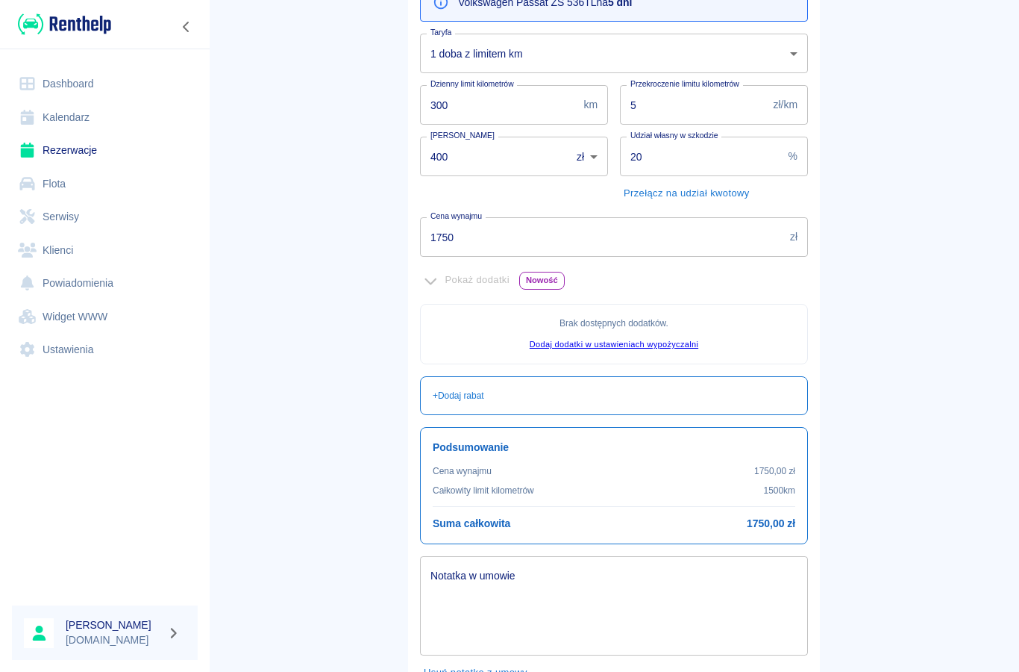
click at [450, 568] on div "Notatka w umowie x Notatka w umowie" at bounding box center [614, 605] width 388 height 99
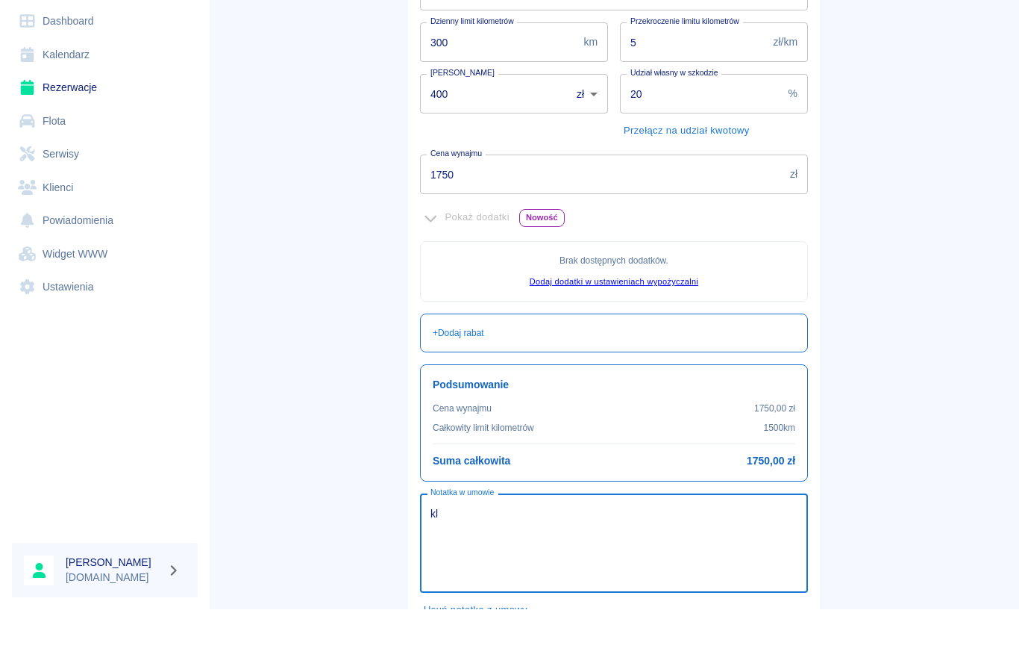
type textarea "k"
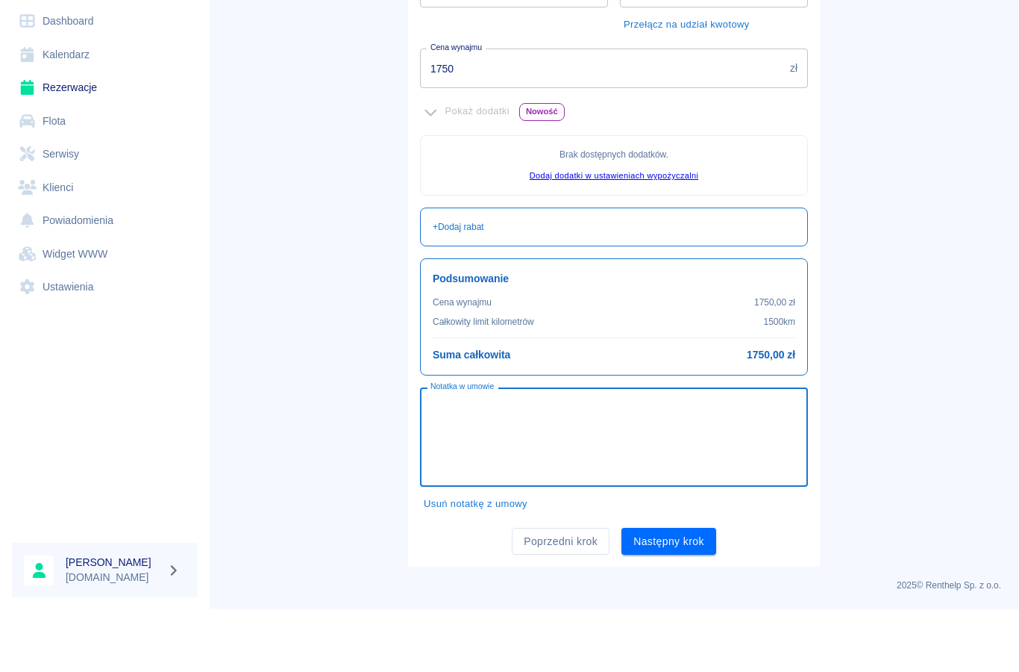
scroll to position [294, 0]
click at [672, 591] on button "Następny krok" at bounding box center [669, 605] width 95 height 28
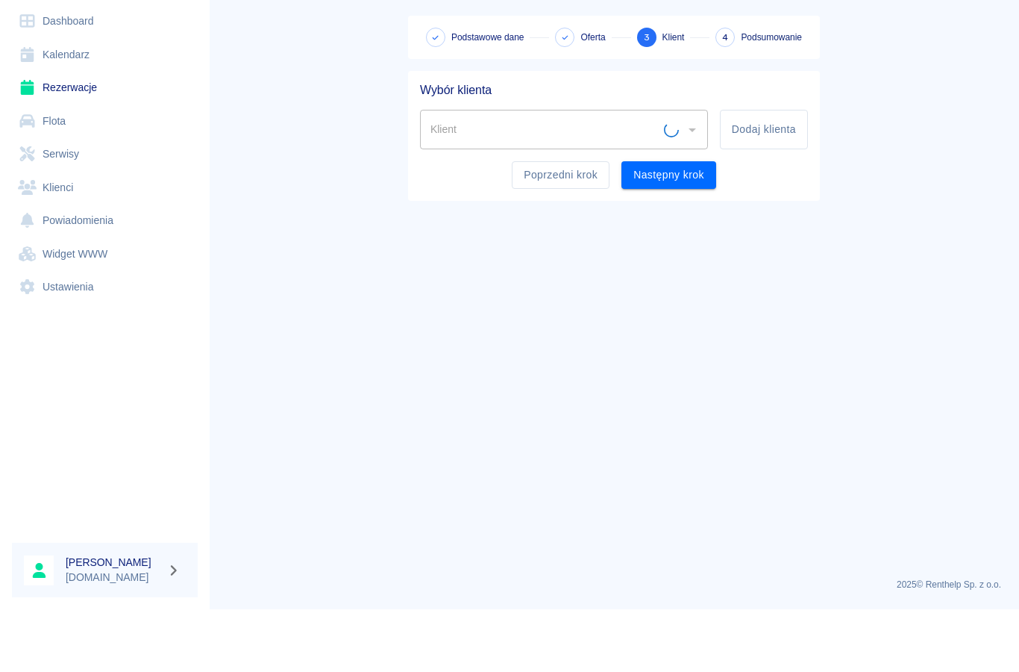
scroll to position [0, 0]
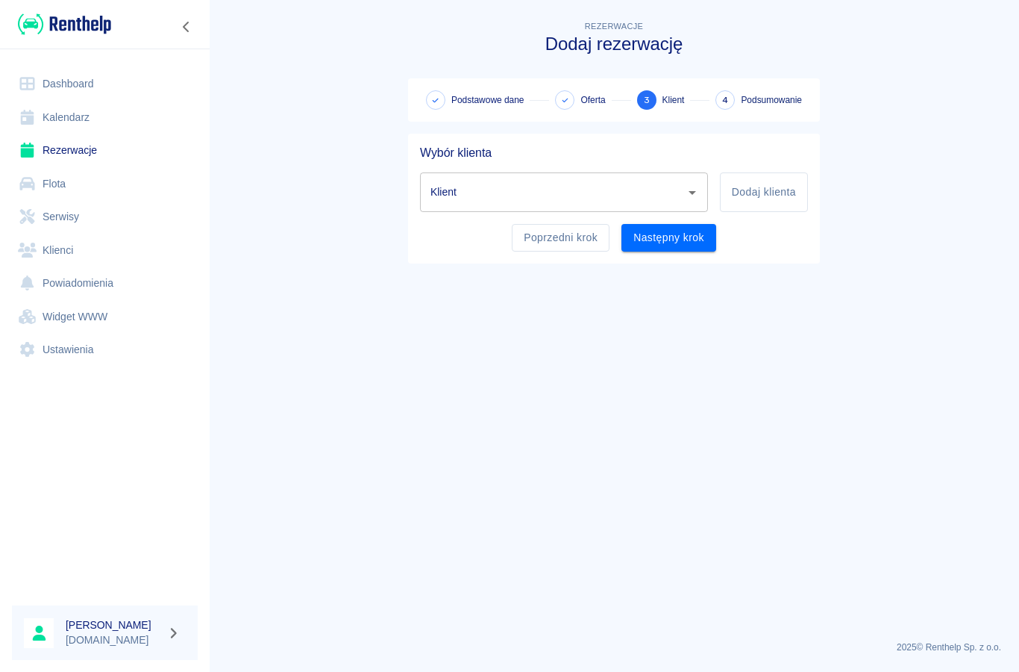
click at [454, 199] on input "Klient" at bounding box center [553, 192] width 252 height 26
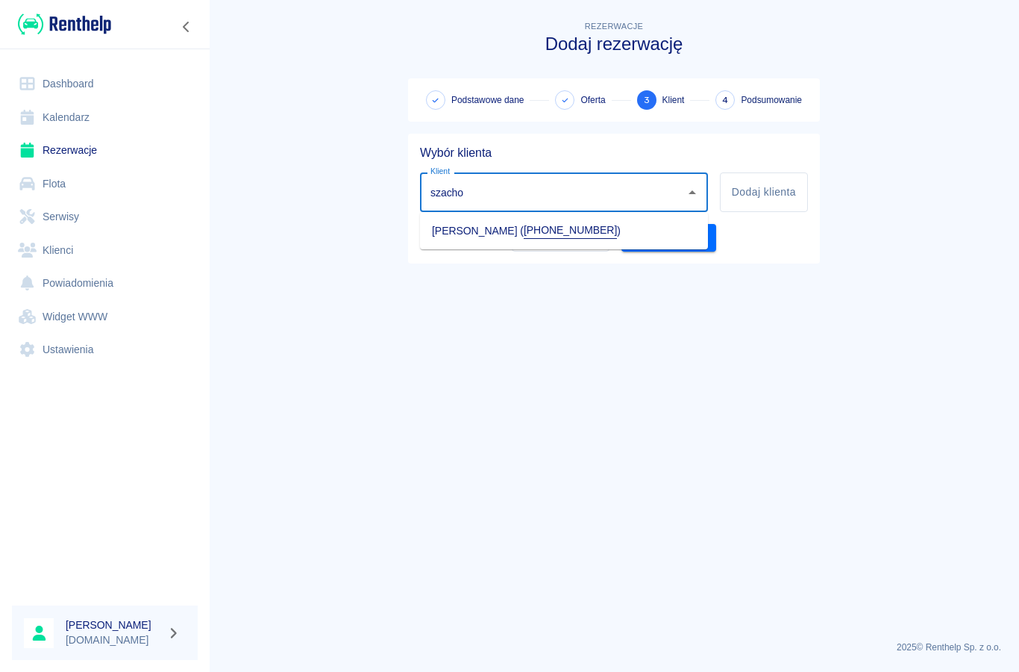
click at [463, 229] on li "[PERSON_NAME] ( [PHONE_NUMBER] )" at bounding box center [564, 230] width 288 height 25
type input "[PERSON_NAME] ([PHONE_NUMBER])"
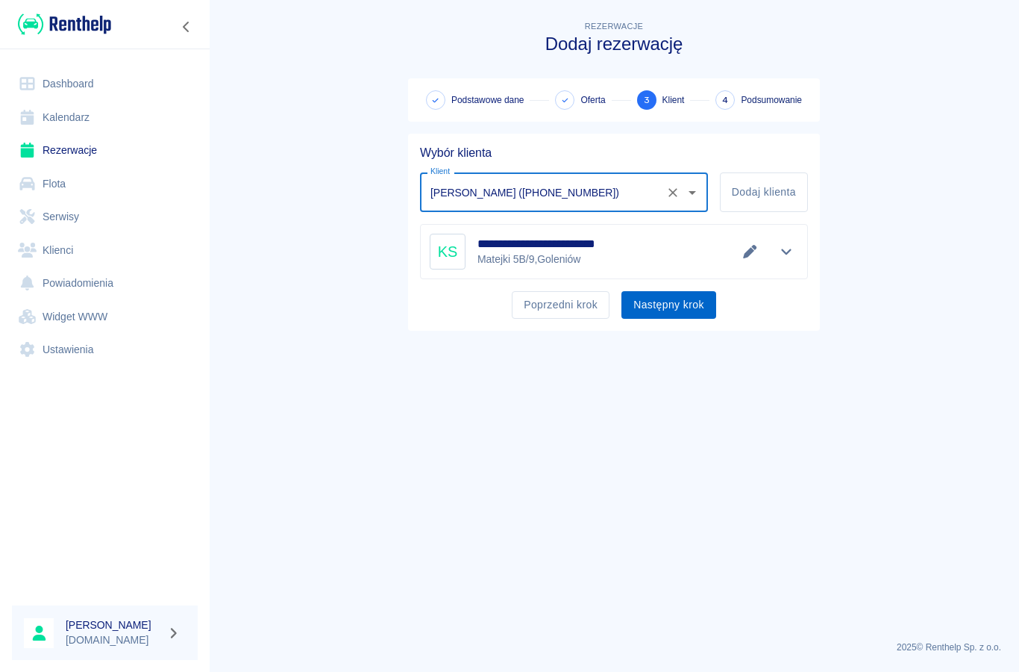
click at [673, 318] on button "Następny krok" at bounding box center [669, 305] width 95 height 28
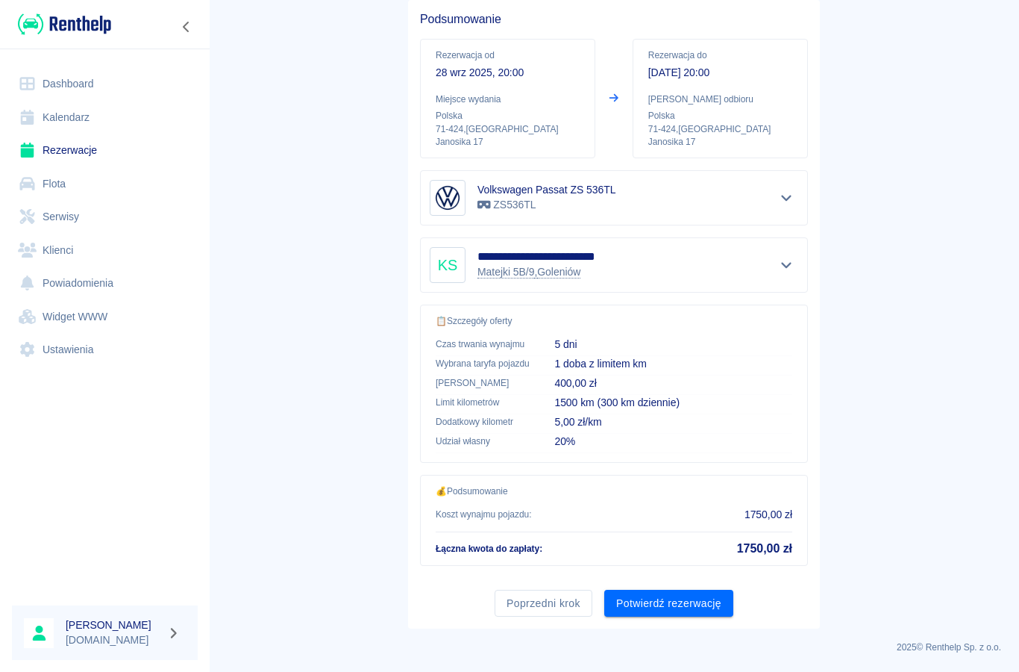
scroll to position [133, 0]
click at [676, 603] on button "Potwierdź rezerwację" at bounding box center [668, 604] width 129 height 28
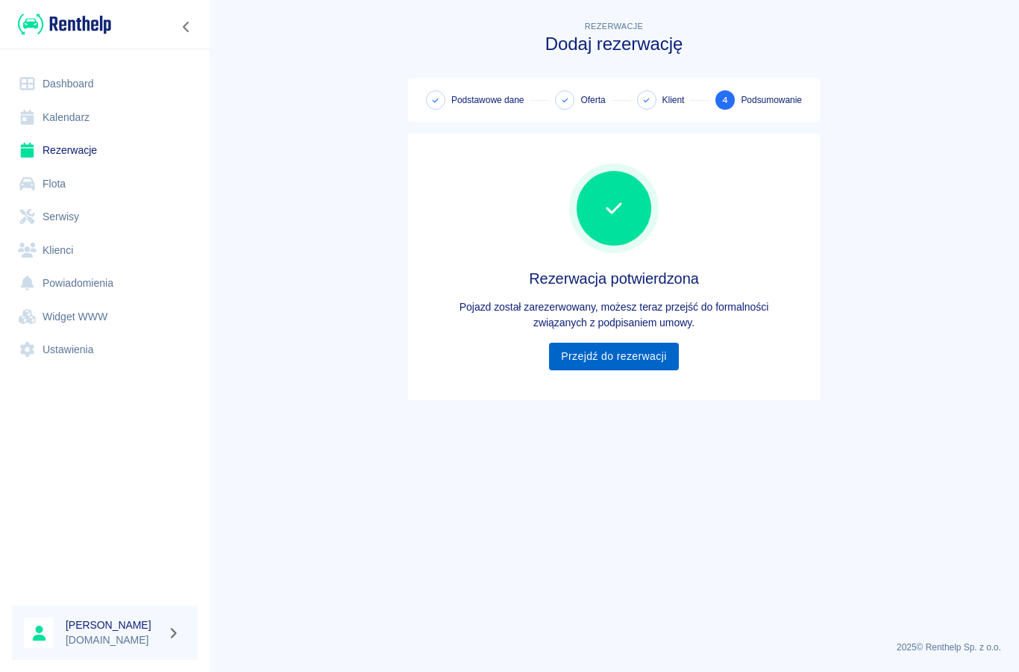
click at [579, 367] on link "Przejdź do rezerwacji" at bounding box center [613, 357] width 129 height 28
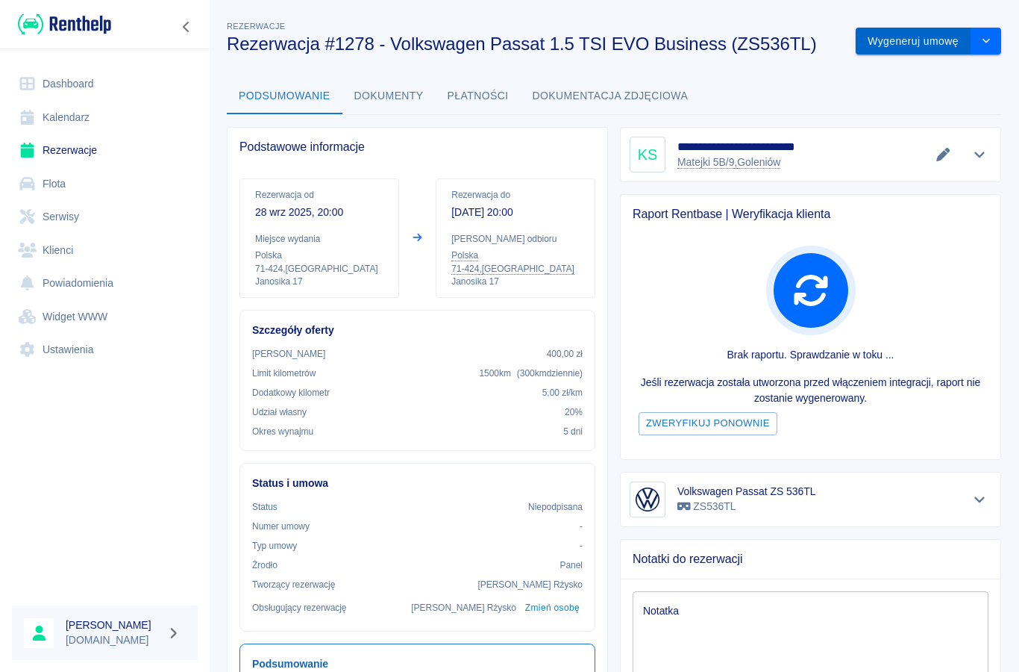
click at [904, 37] on button "Wygeneruj umowę" at bounding box center [914, 42] width 116 height 28
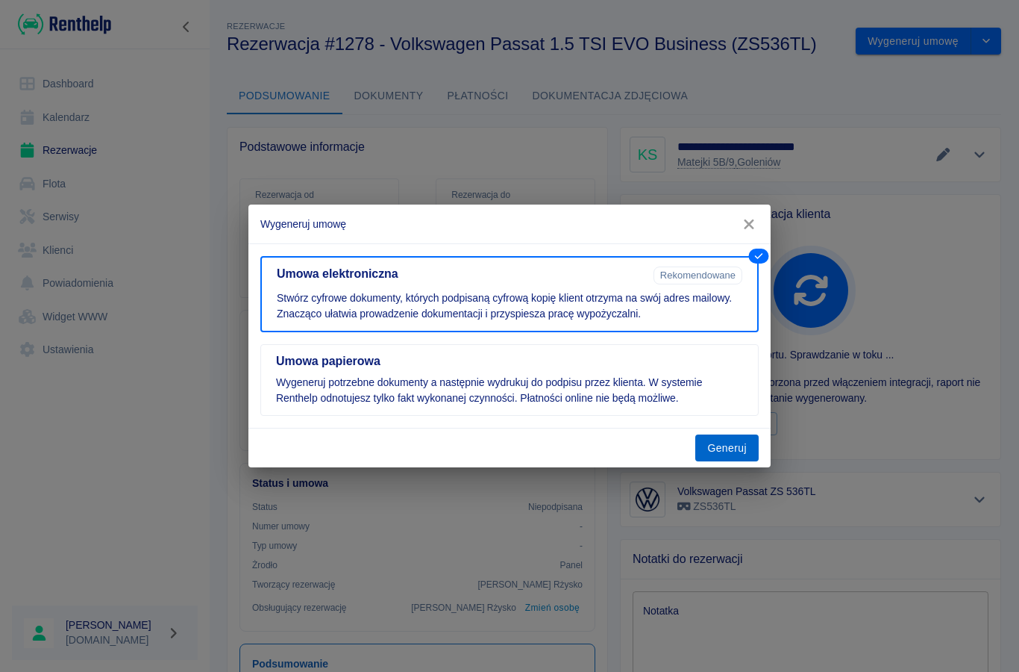
click at [719, 447] on button "Generuj" at bounding box center [727, 448] width 63 height 28
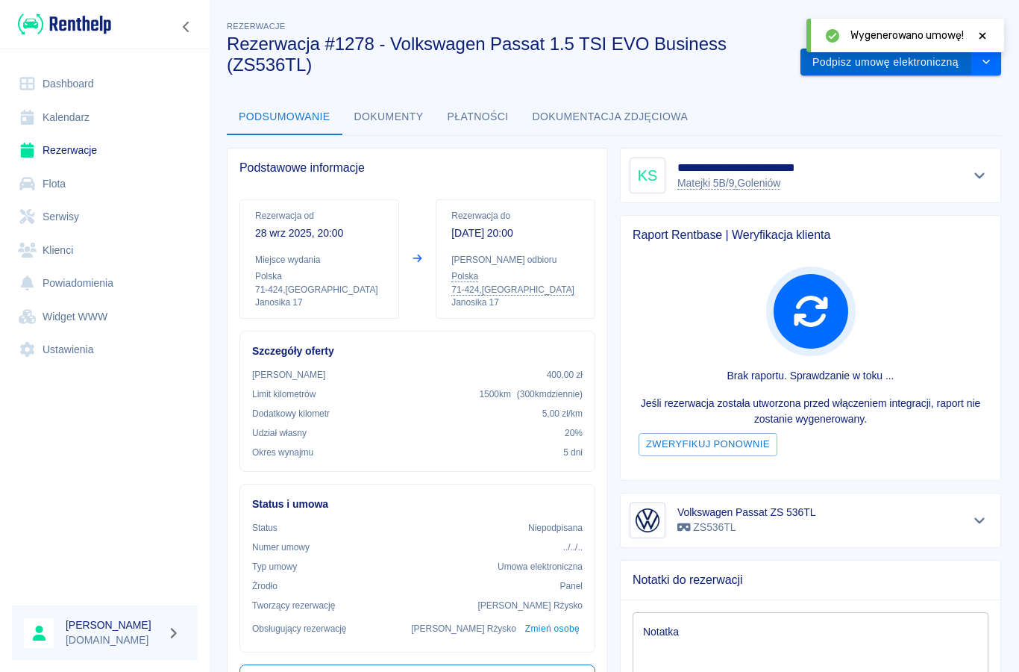
click at [877, 74] on button "Podpisz umowę elektroniczną" at bounding box center [886, 63] width 171 height 28
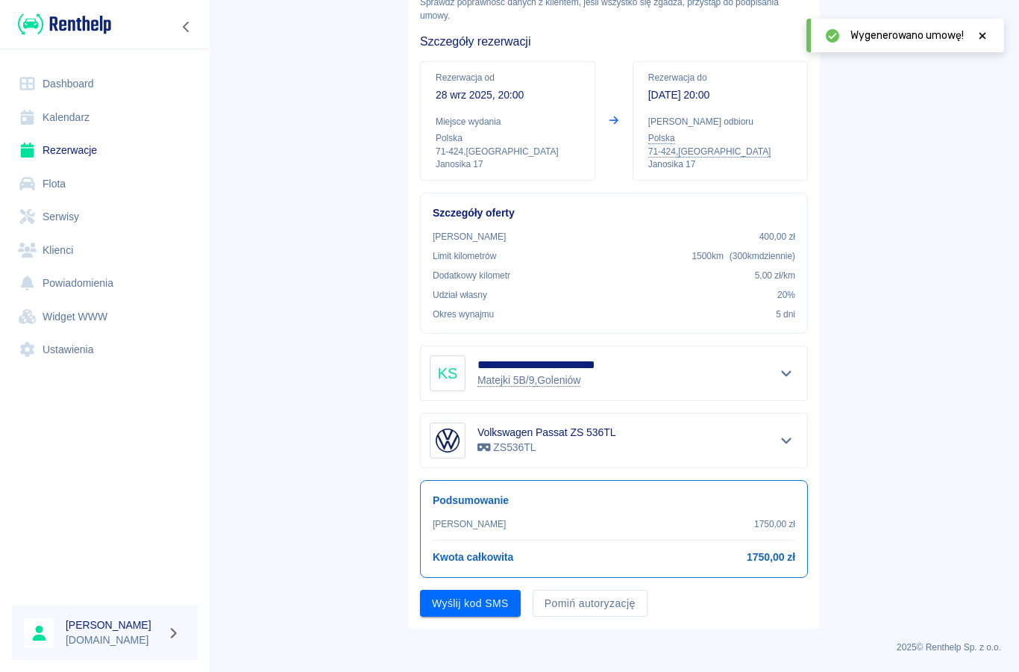
scroll to position [94, 0]
click at [462, 609] on button "Wyślij kod SMS" at bounding box center [470, 604] width 101 height 28
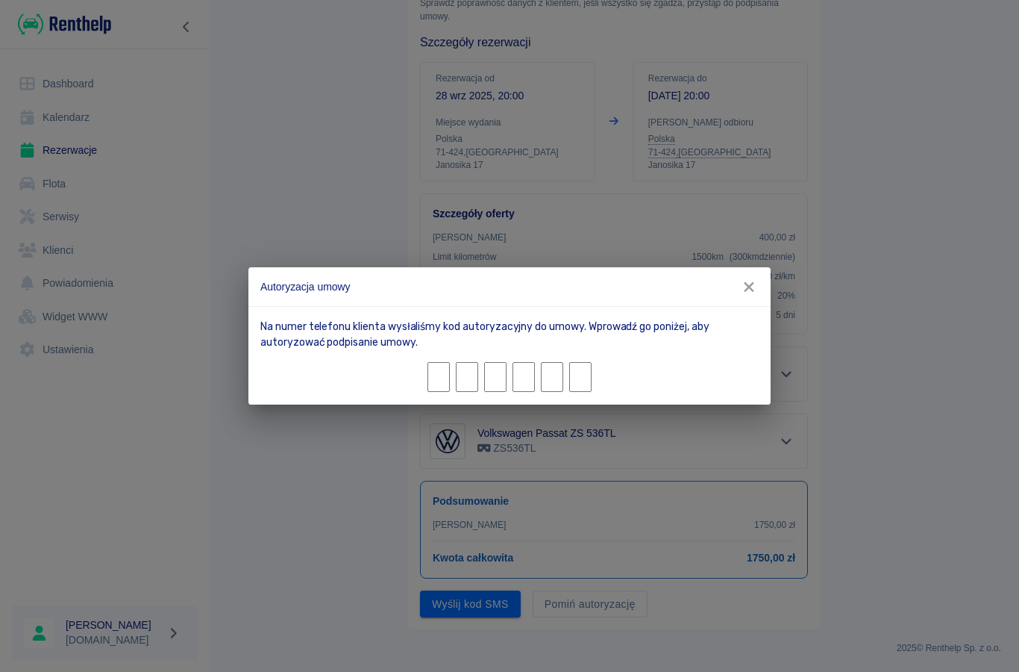
type input "6"
type input "4"
type input "0"
type input "9"
type input "0"
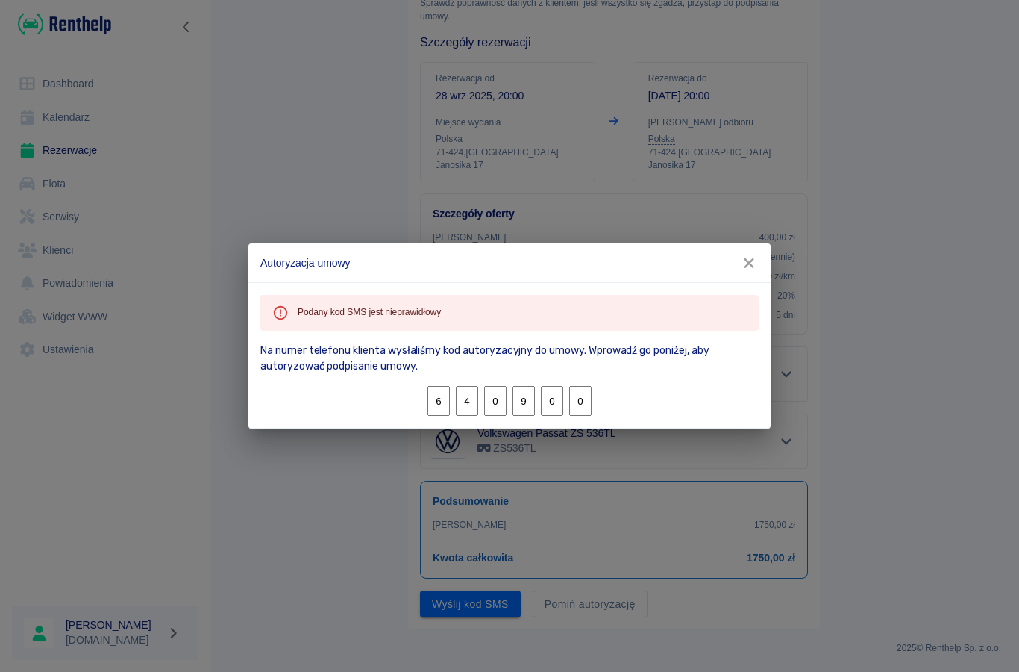
click at [570, 396] on input "0" at bounding box center [580, 401] width 22 height 30
type input "9"
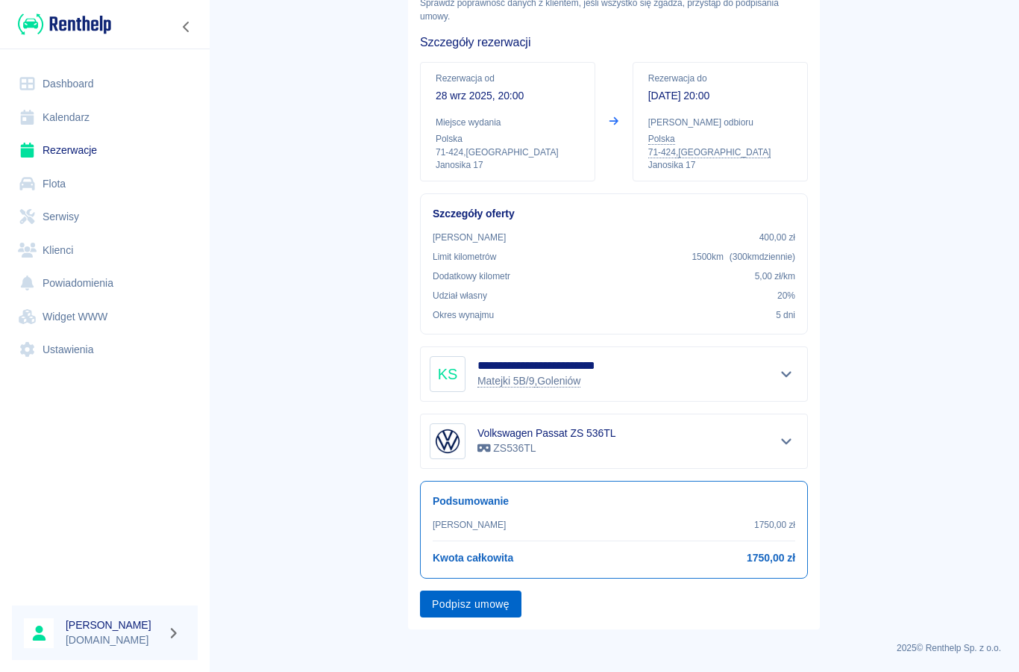
click at [481, 607] on button "Podpisz umowę" at bounding box center [470, 604] width 101 height 28
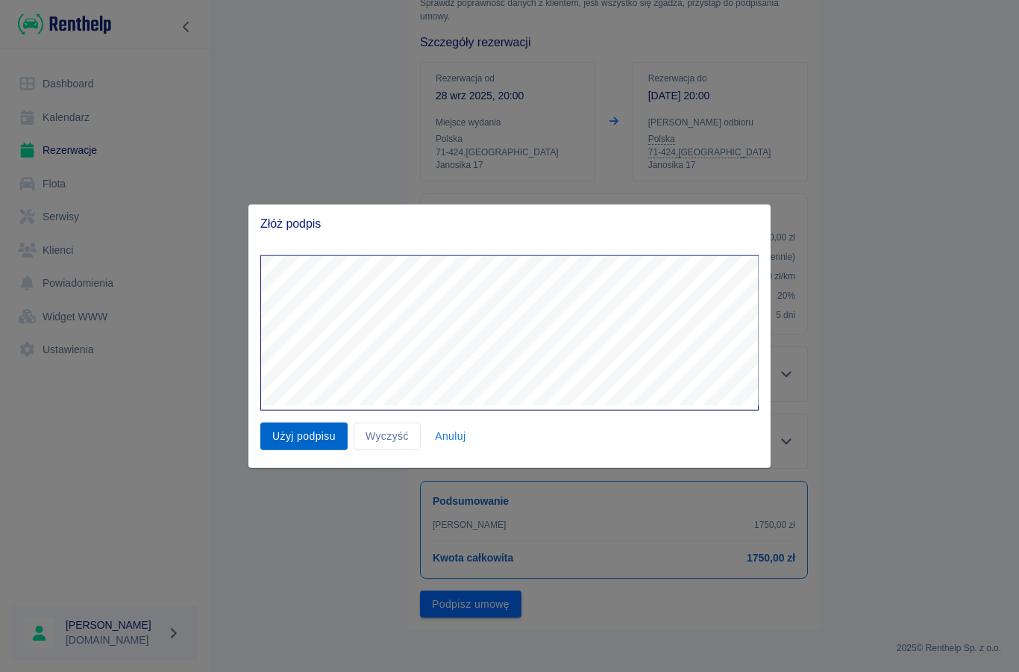
click at [288, 444] on button "Użyj podpisu" at bounding box center [303, 436] width 87 height 28
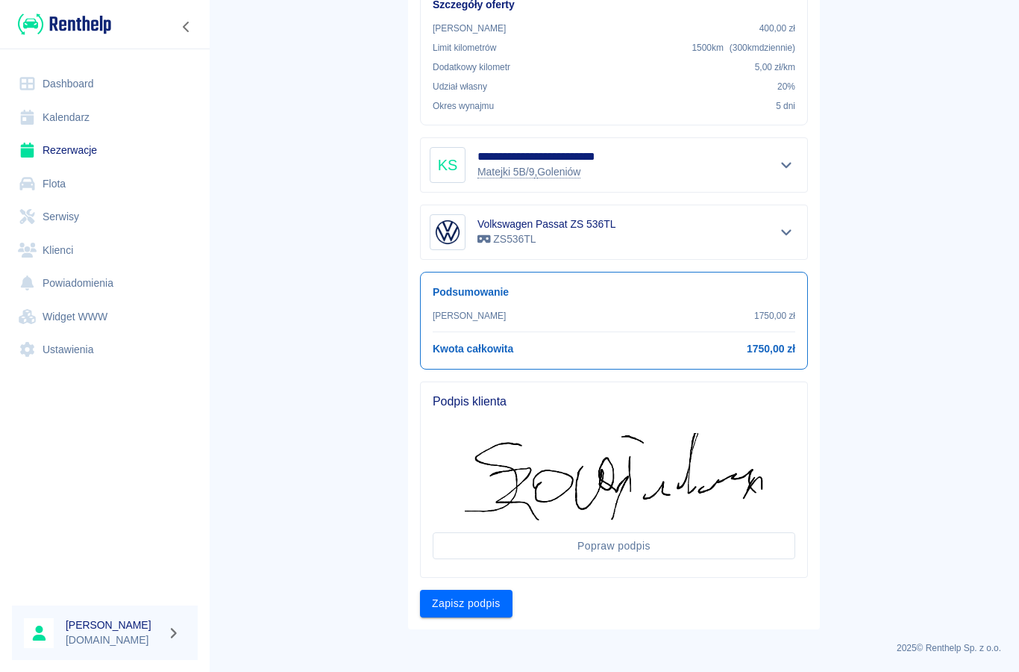
scroll to position [302, 0]
click at [472, 610] on button "Zapisz podpis" at bounding box center [466, 604] width 93 height 28
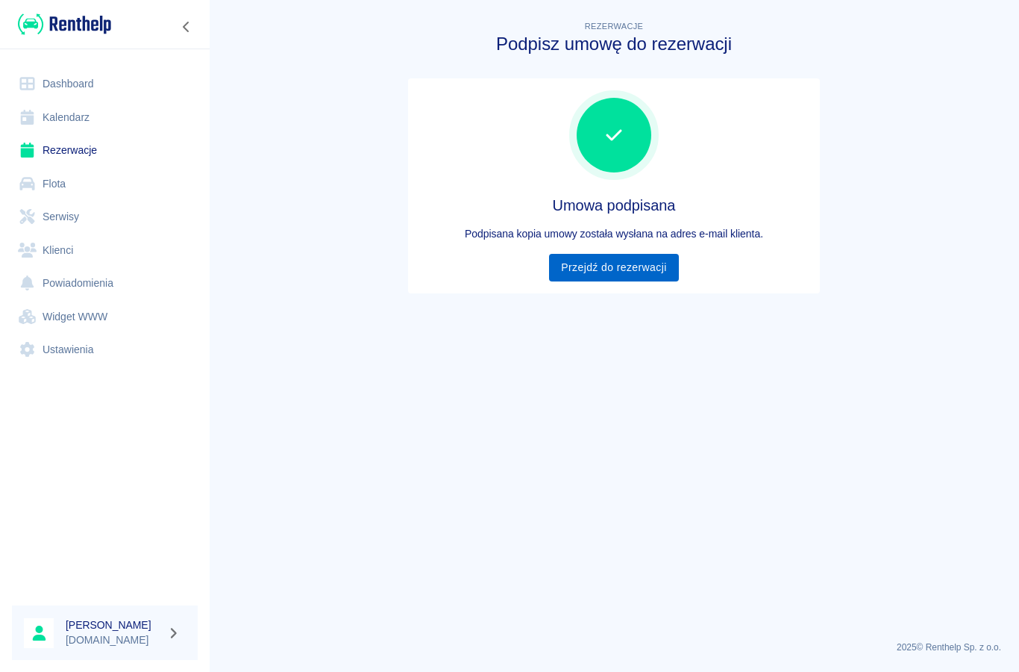
click at [599, 265] on link "Przejdź do rezerwacji" at bounding box center [613, 268] width 129 height 28
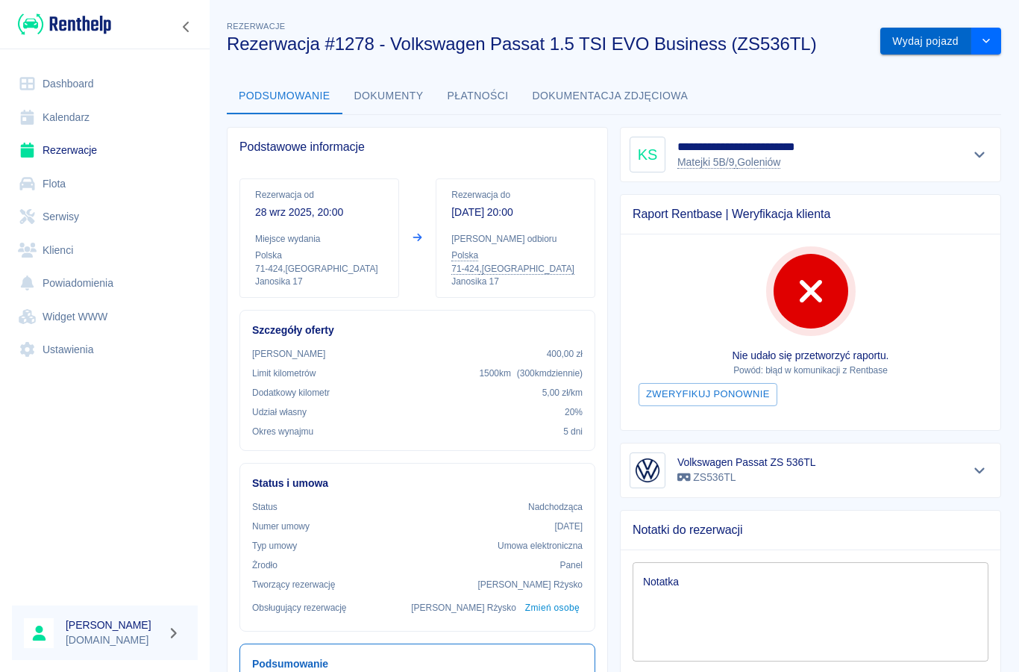
click at [922, 43] on button "Wydaj pojazd" at bounding box center [926, 42] width 91 height 28
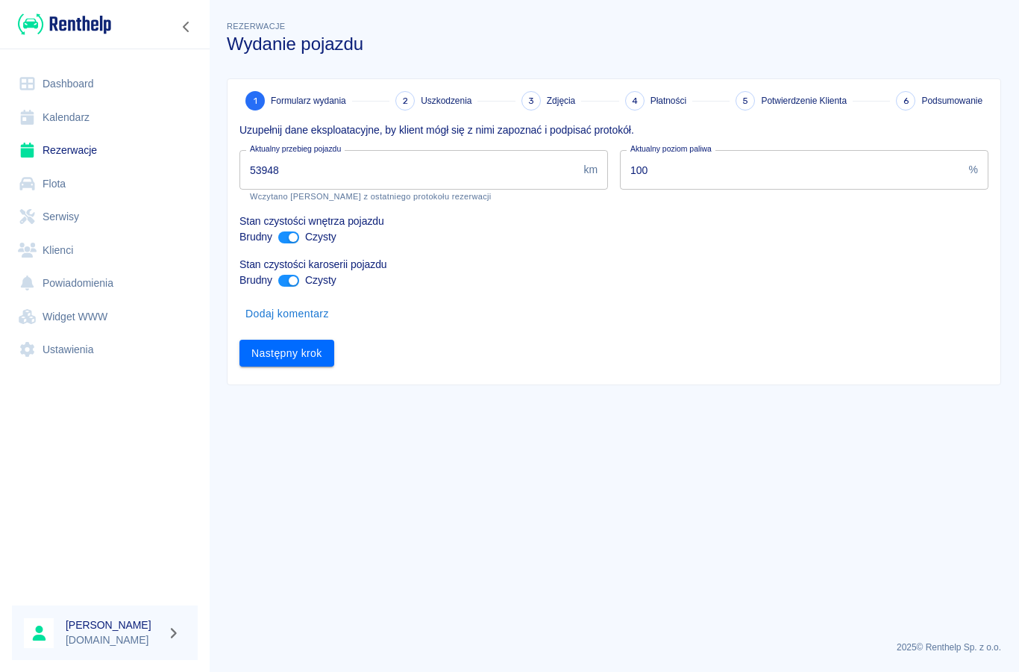
click at [272, 319] on button "Dodaj komentarz" at bounding box center [288, 314] width 96 height 28
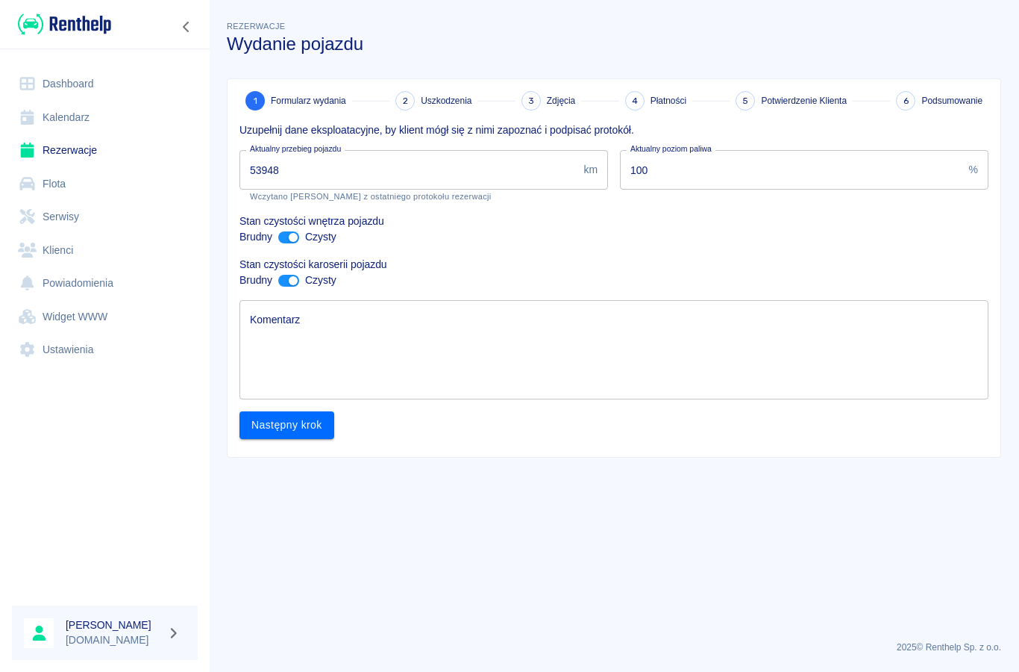
click at [285, 347] on textarea "Komentarz" at bounding box center [614, 350] width 728 height 75
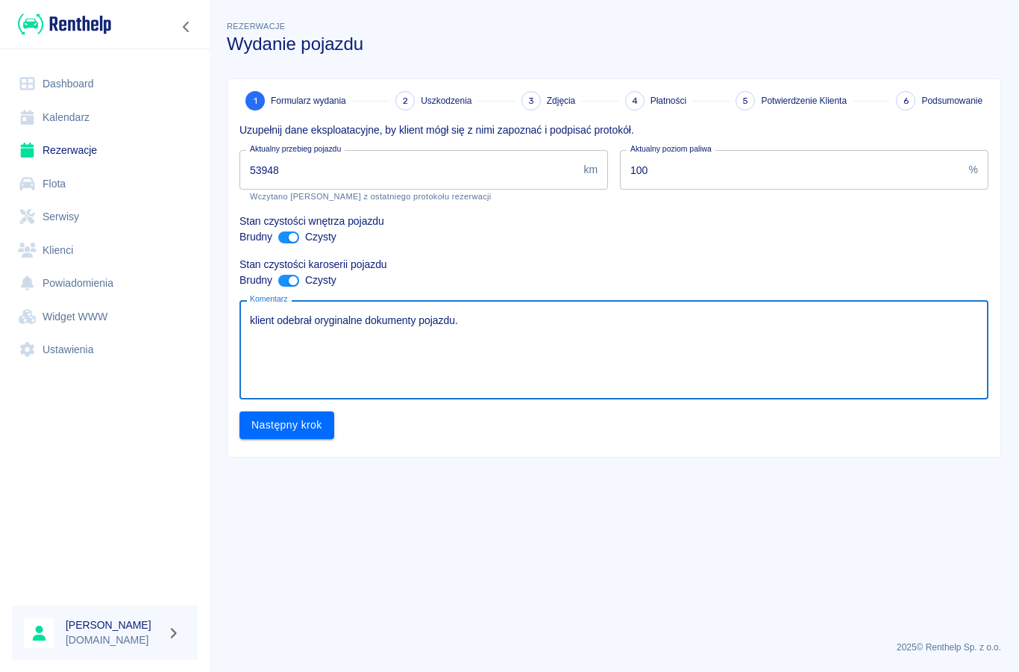
type textarea "klient odebrał oryginalne dokumenty pojazdu."
click at [309, 166] on input "53948" at bounding box center [409, 170] width 338 height 40
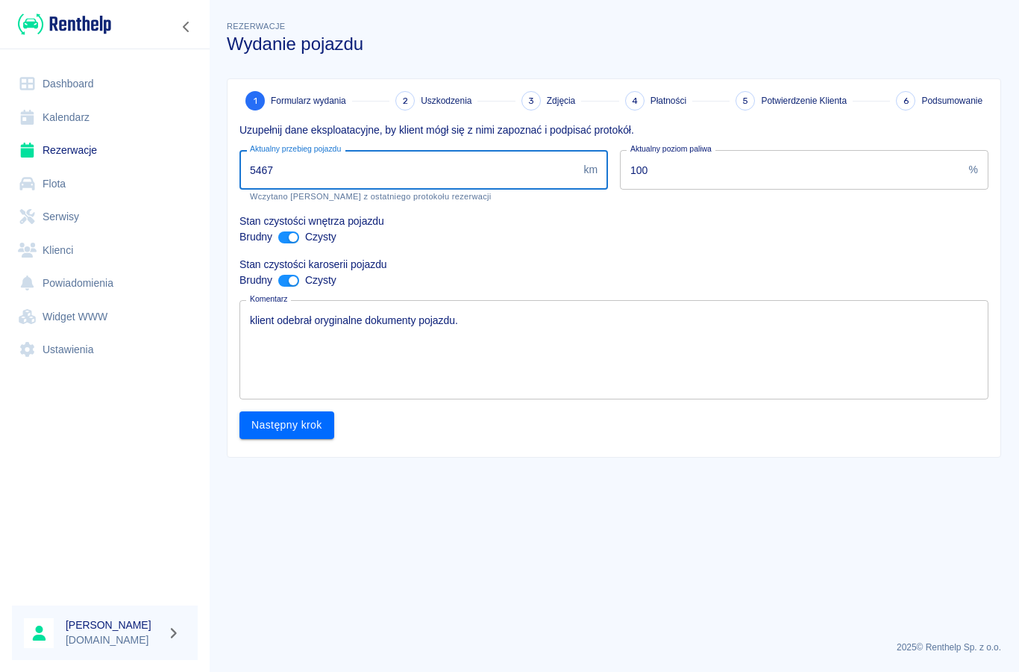
type input "54673"
click at [282, 434] on button "Następny krok" at bounding box center [287, 425] width 95 height 28
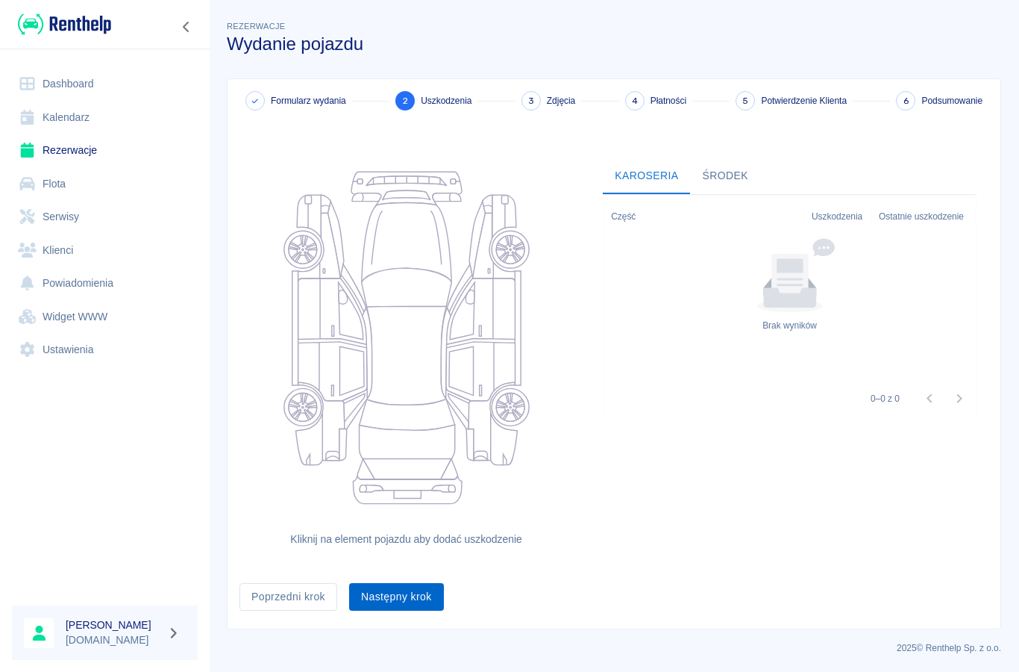
click at [393, 603] on button "Następny krok" at bounding box center [396, 597] width 95 height 28
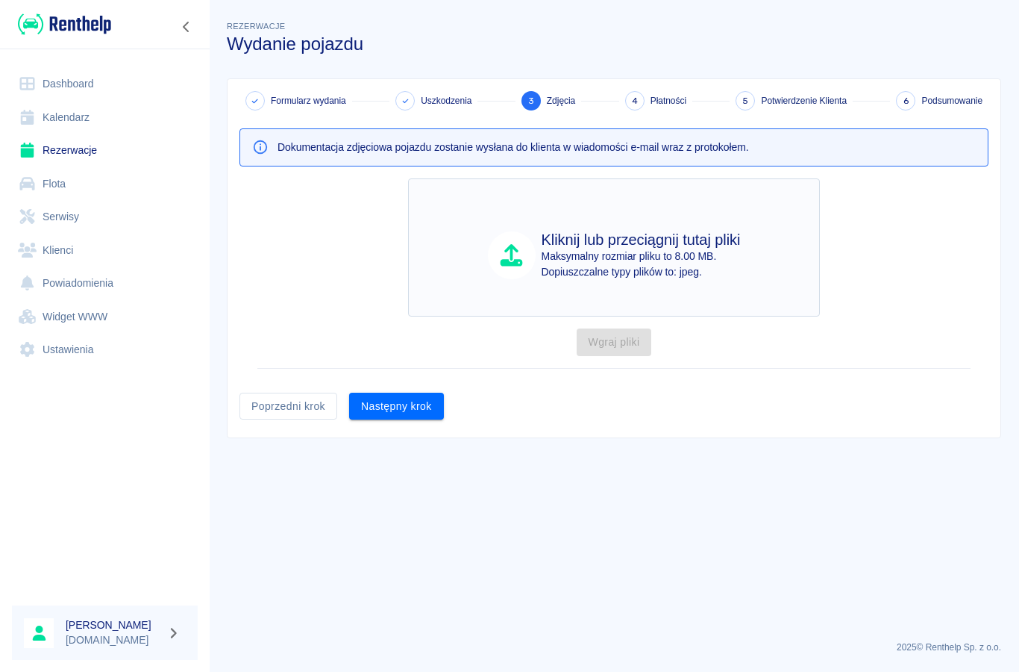
click at [548, 252] on p "Maksymalny rozmiar pliku to 8.00 MB." at bounding box center [641, 257] width 199 height 16
type input "C:\fakepath\image.jpg"
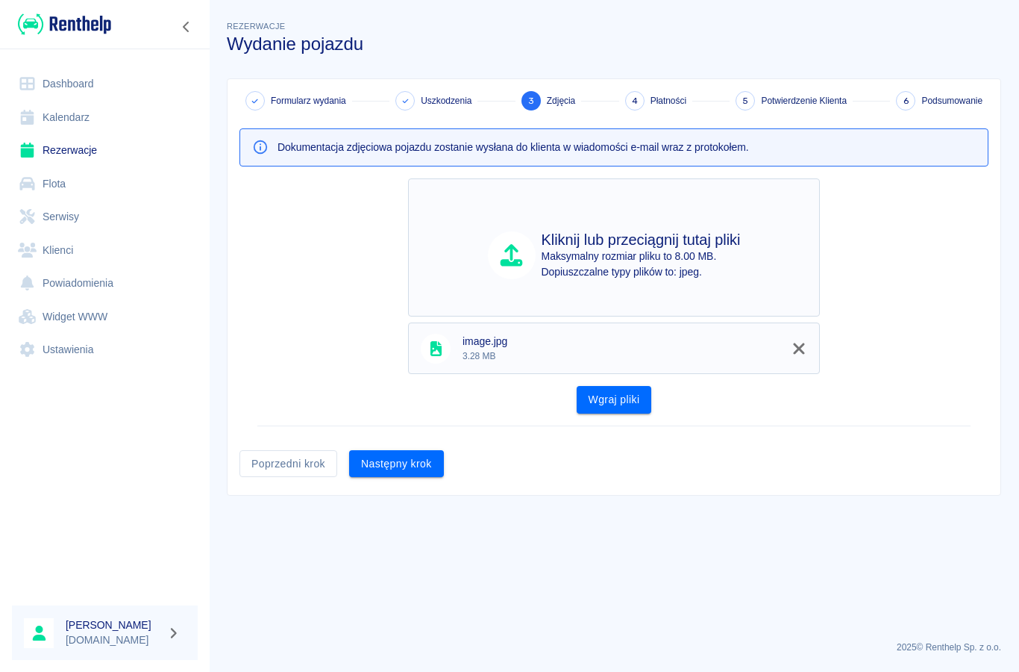
click at [513, 266] on icon at bounding box center [512, 255] width 22 height 22
type input "C:\fakepath\image.jpg"
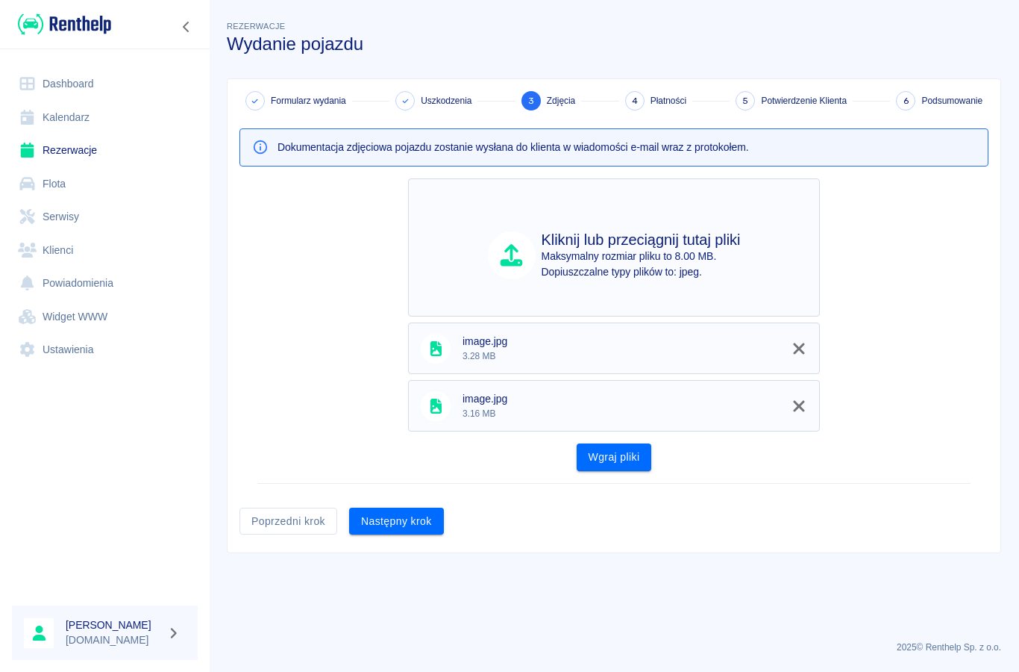
click at [546, 259] on p "Maksymalny rozmiar pliku to 8.00 MB." at bounding box center [641, 257] width 199 height 16
type input "C:\fakepath\image.jpg"
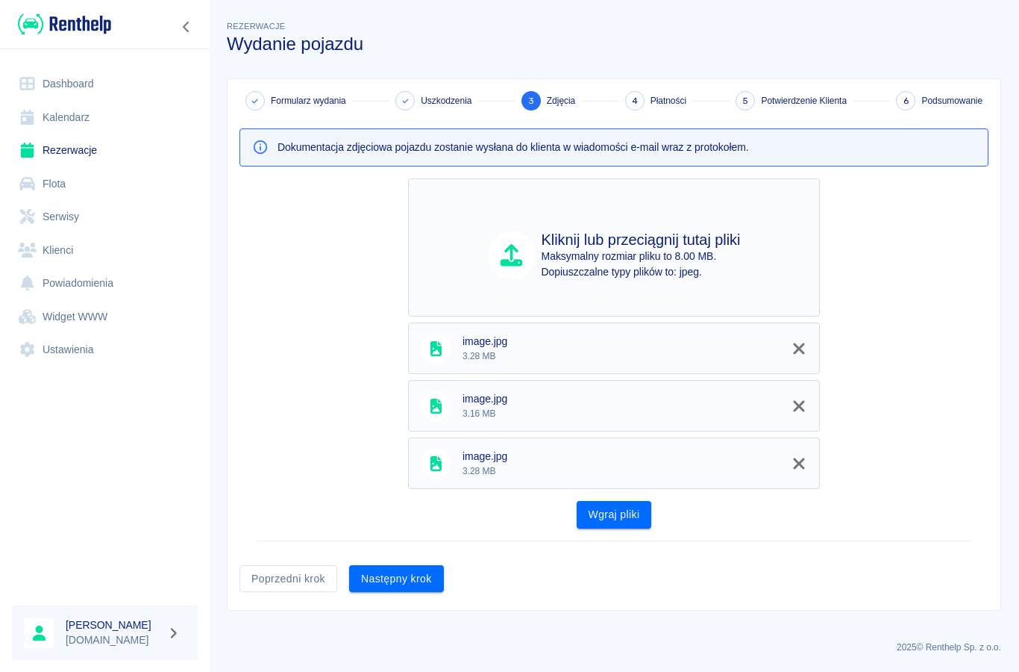
click at [546, 271] on p "Dopiuszczalne typy plików to: jpeg." at bounding box center [641, 272] width 199 height 16
type input "C:\fakepath\image.jpg"
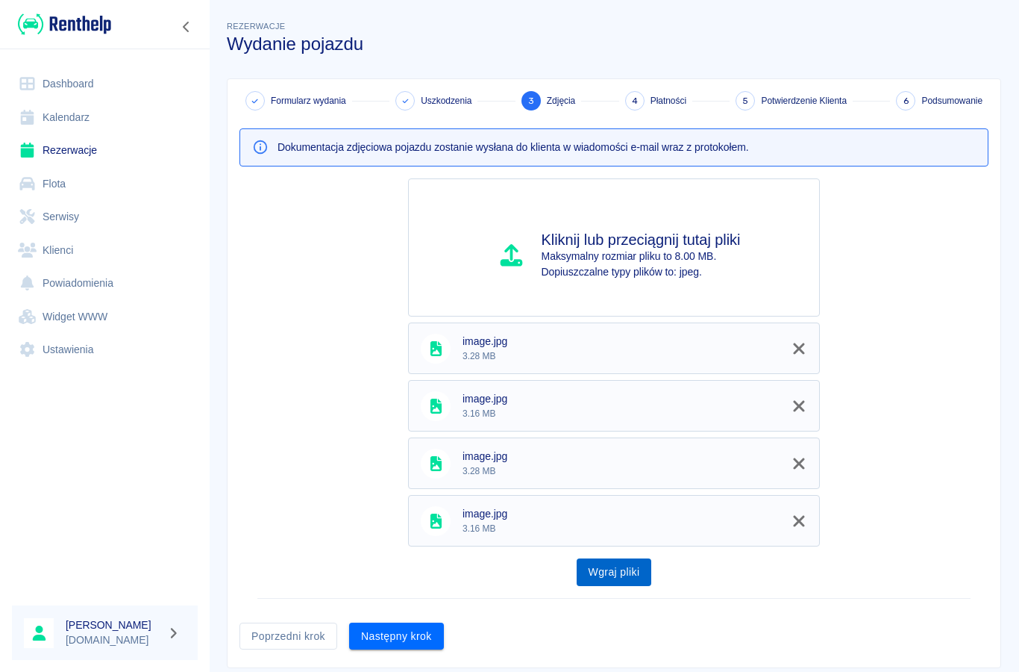
click at [591, 569] on button "Wgraj pliki" at bounding box center [614, 572] width 75 height 28
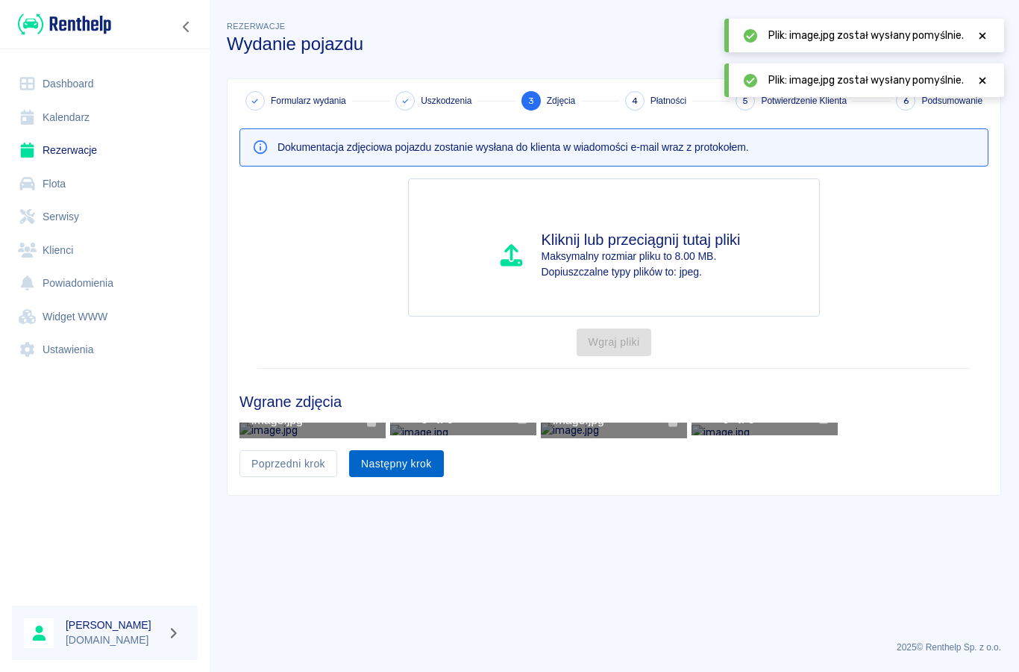
click at [413, 478] on button "Następny krok" at bounding box center [396, 464] width 95 height 28
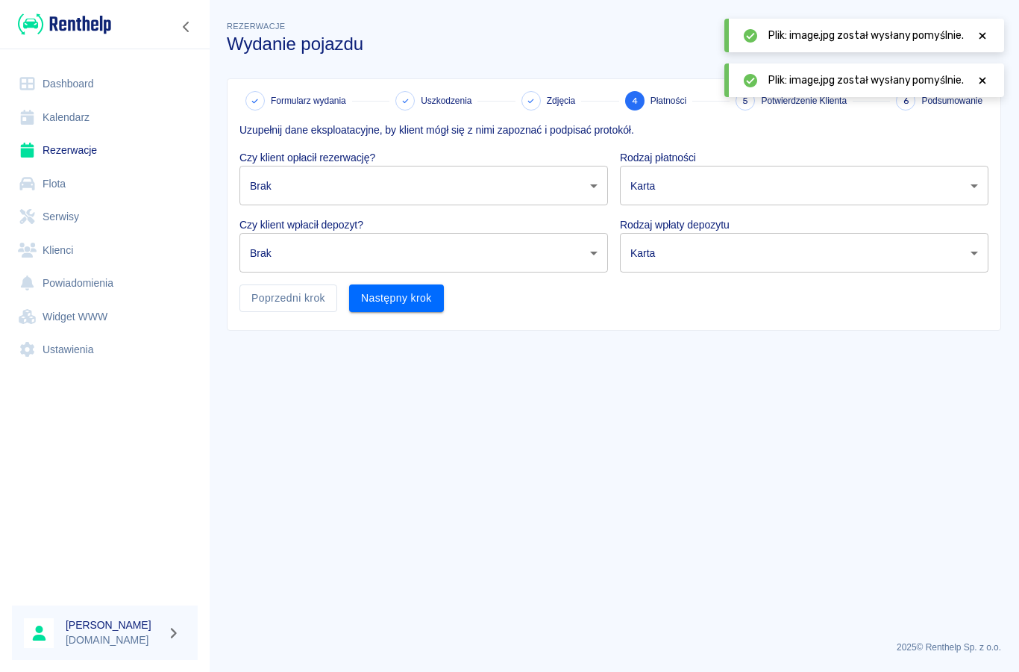
click at [277, 189] on body "Używamy plików Cookies, by zapewnić Ci najlepsze możliwe doświadczenie. Aby dow…" at bounding box center [509, 336] width 1019 height 672
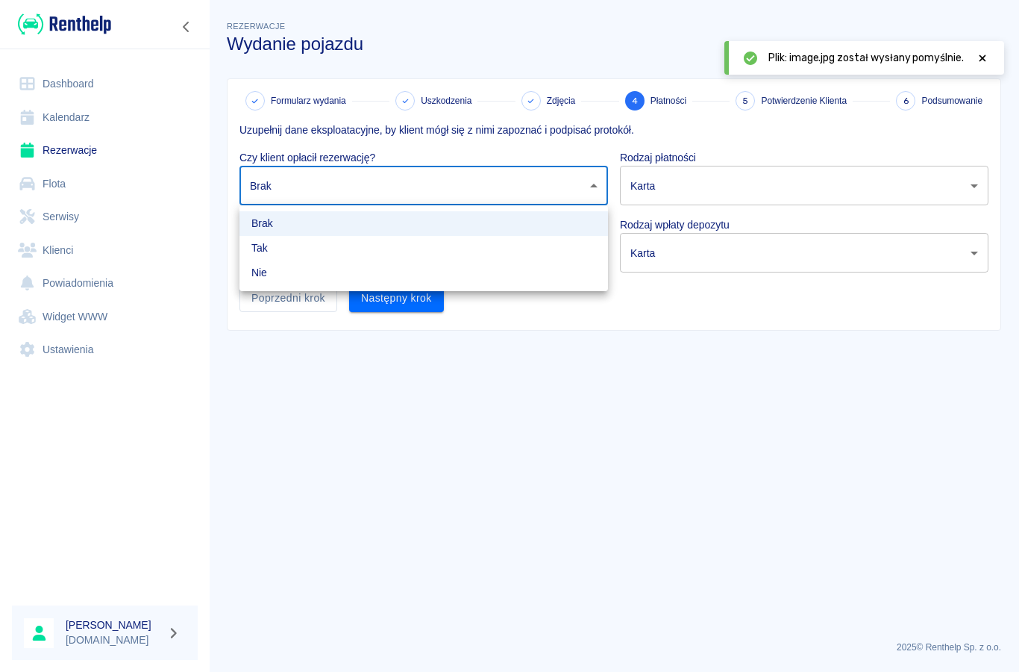
click at [259, 243] on li "Tak" at bounding box center [424, 248] width 369 height 25
type input "true"
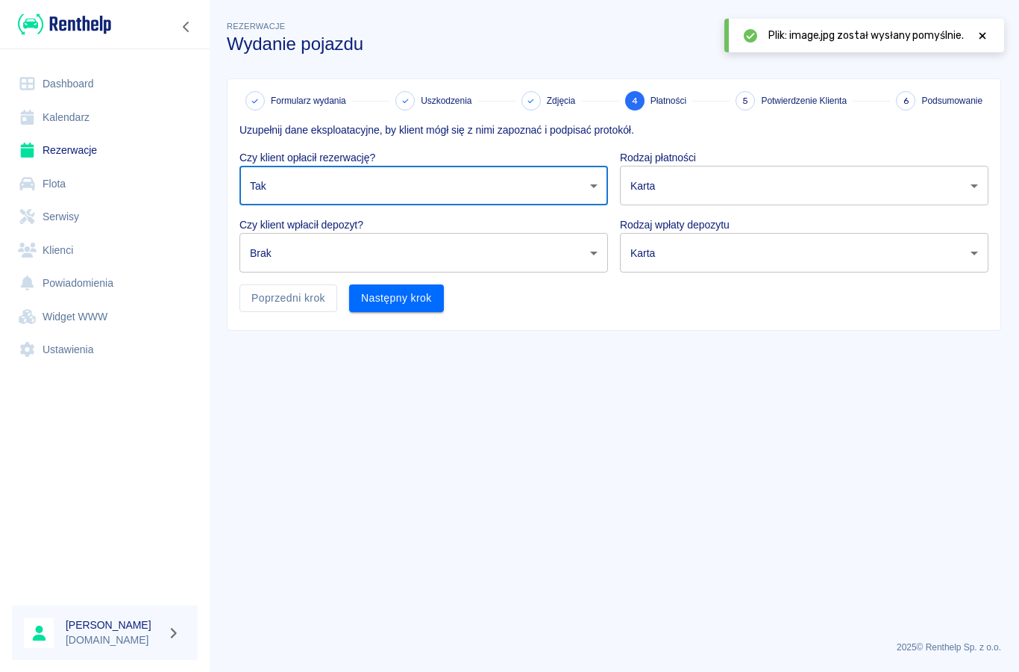
click at [283, 258] on body "Używamy plików Cookies, by zapewnić Ci najlepsze możliwe doświadczenie. Aby dow…" at bounding box center [509, 336] width 1019 height 672
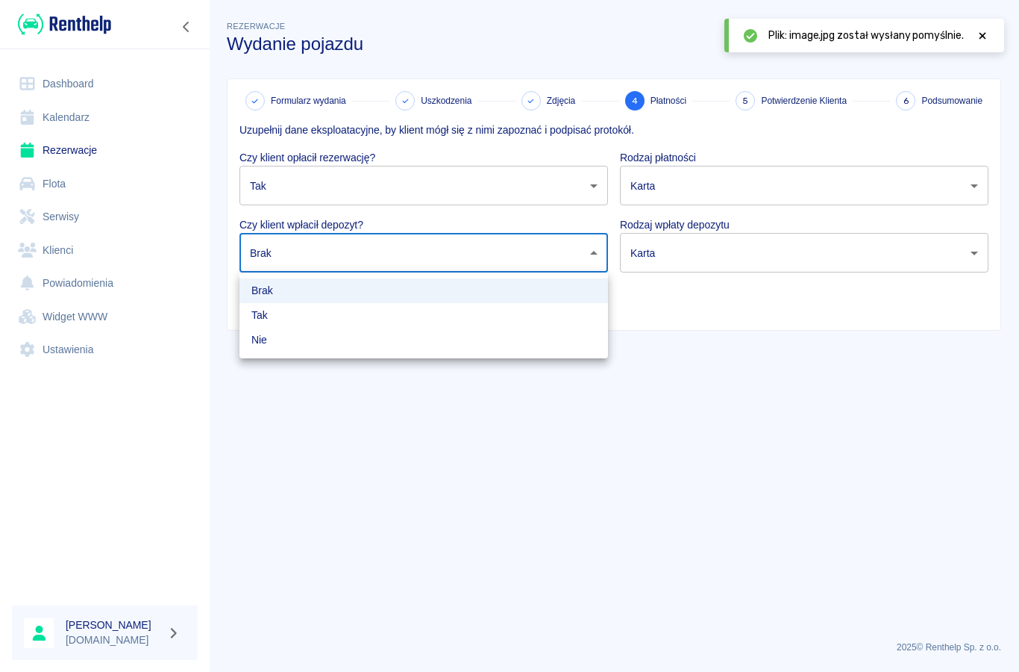
click at [272, 319] on li "Tak" at bounding box center [424, 315] width 369 height 25
type input "true"
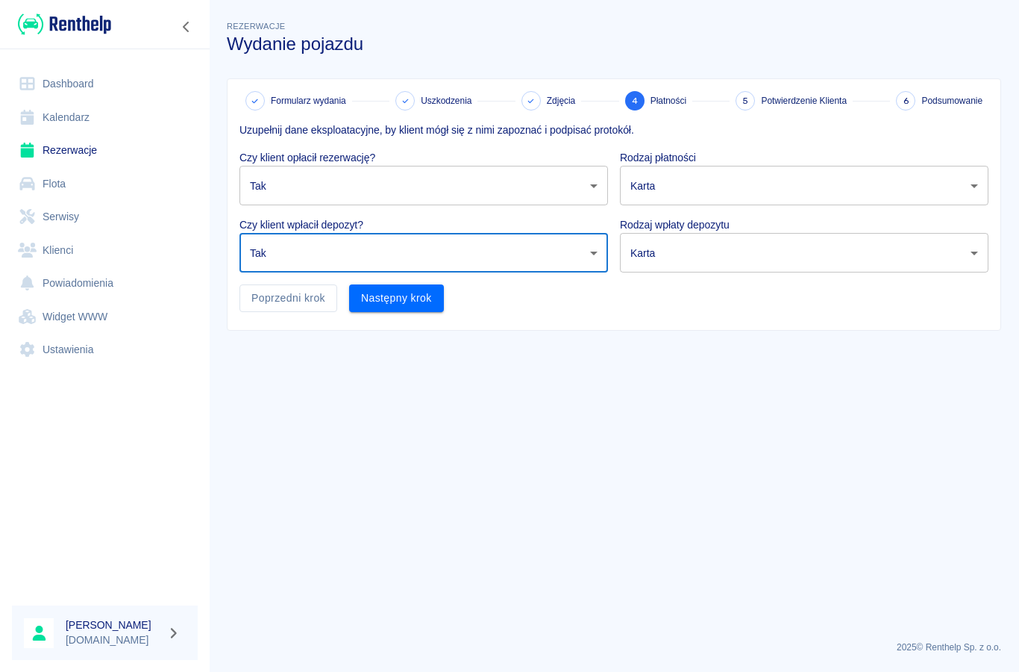
click at [650, 193] on body "Używamy plików Cookies, by zapewnić Ci najlepsze możliwe doświadczenie. Aby dow…" at bounding box center [509, 336] width 1019 height 672
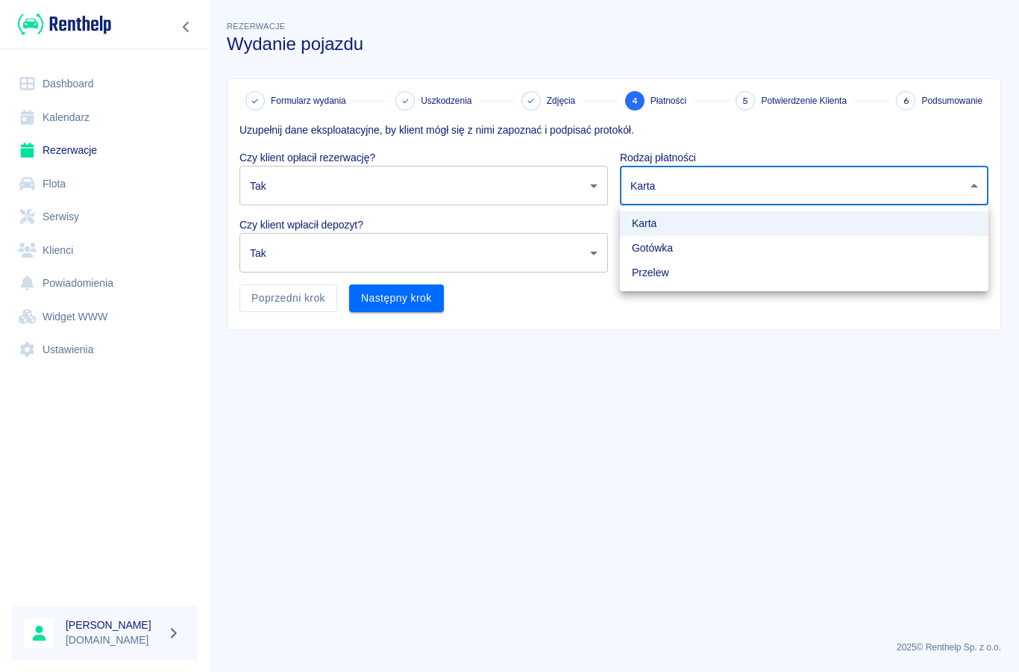
click at [654, 249] on li "Gotówka" at bounding box center [804, 248] width 369 height 25
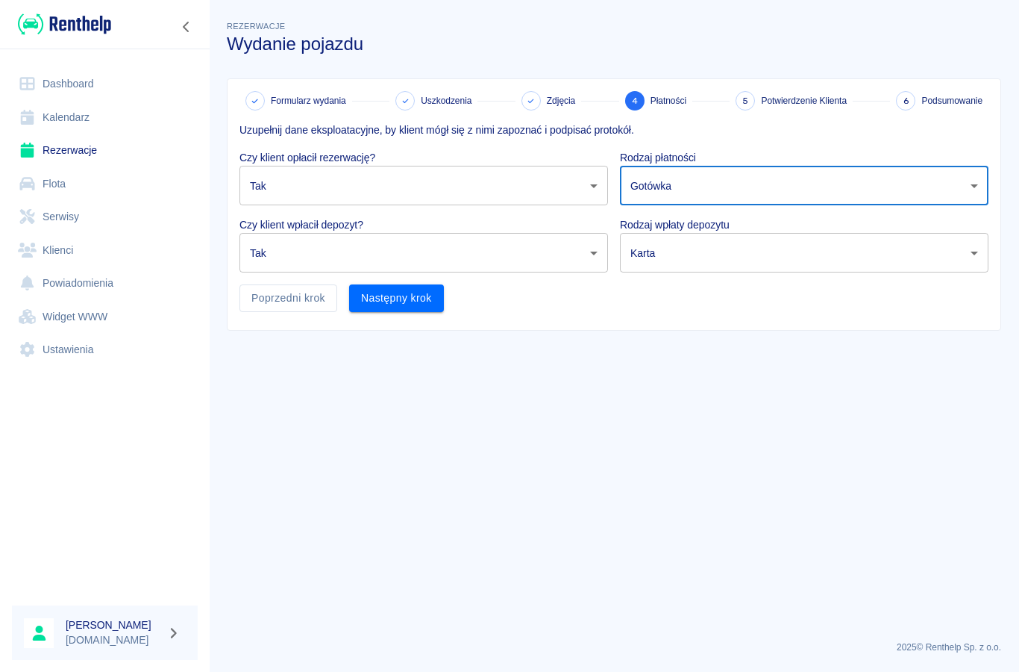
type input "cash"
click at [657, 263] on body "Używamy plików Cookies, by zapewnić Ci najlepsze możliwe doświadczenie. Aby dow…" at bounding box center [509, 336] width 1019 height 672
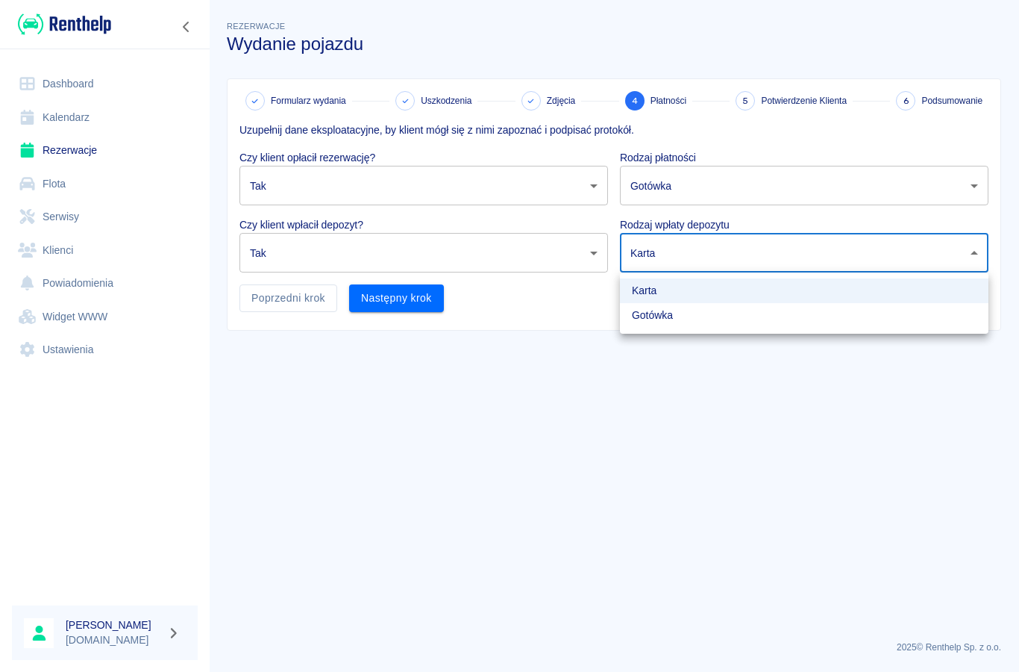
click at [643, 316] on li "Gotówka" at bounding box center [804, 315] width 369 height 25
type input "cash"
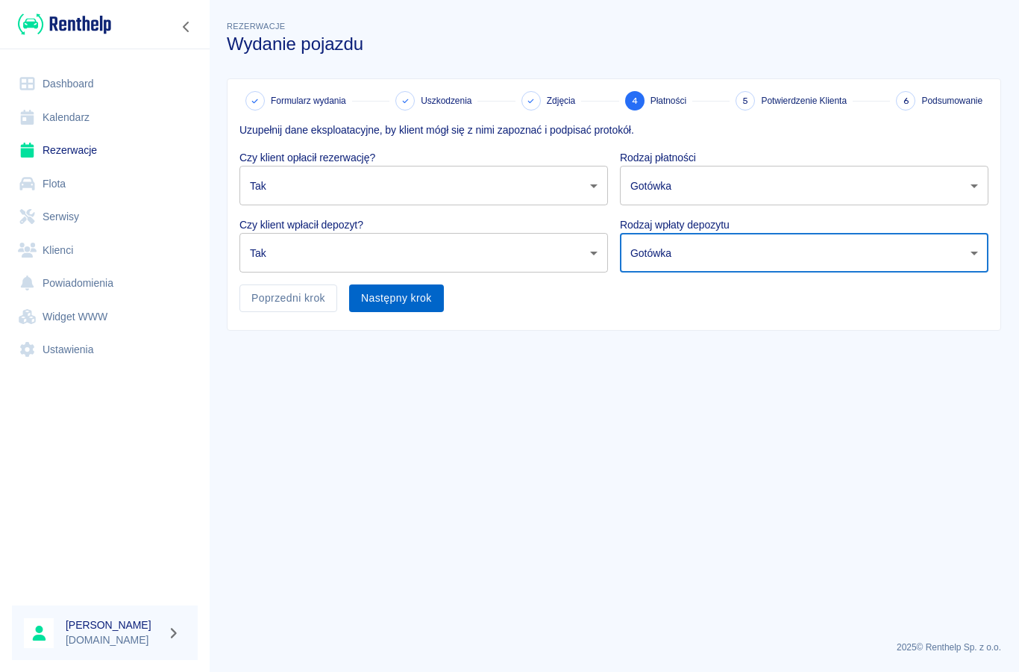
click at [406, 305] on button "Następny krok" at bounding box center [396, 298] width 95 height 28
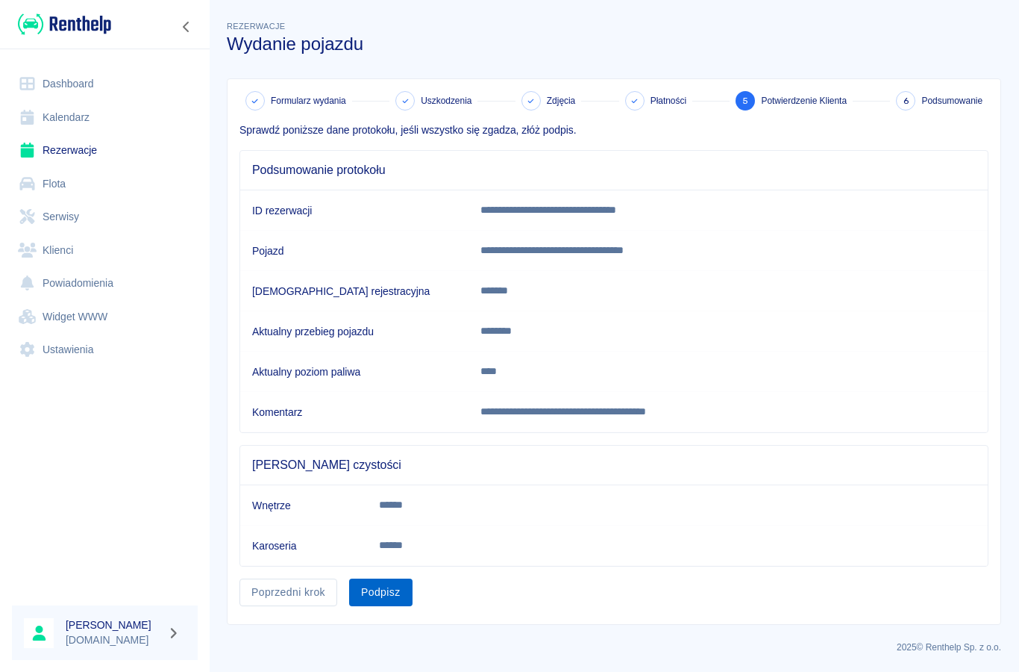
click at [387, 592] on button "Podpisz" at bounding box center [380, 592] width 63 height 28
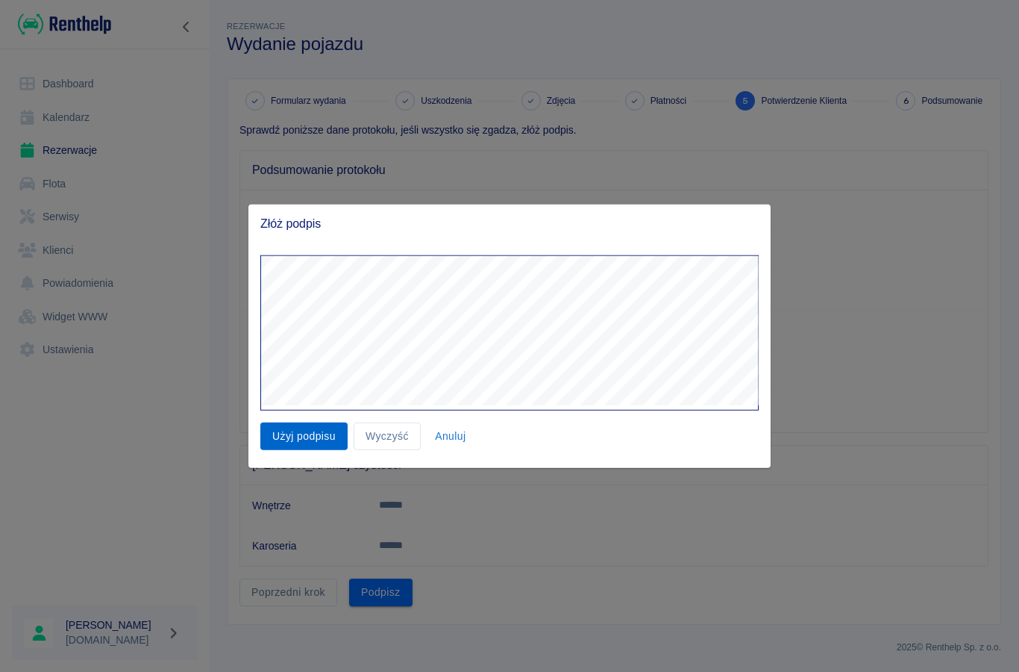
click at [287, 446] on button "Użyj podpisu" at bounding box center [303, 436] width 87 height 28
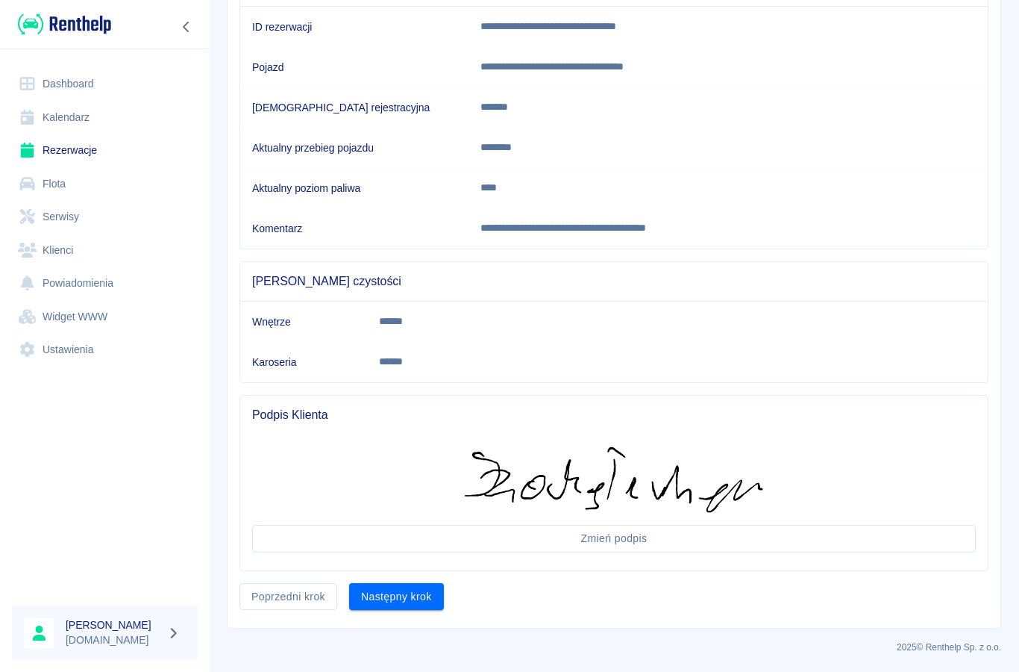
scroll to position [183, 0]
click at [396, 610] on button "Następny krok" at bounding box center [396, 598] width 95 height 28
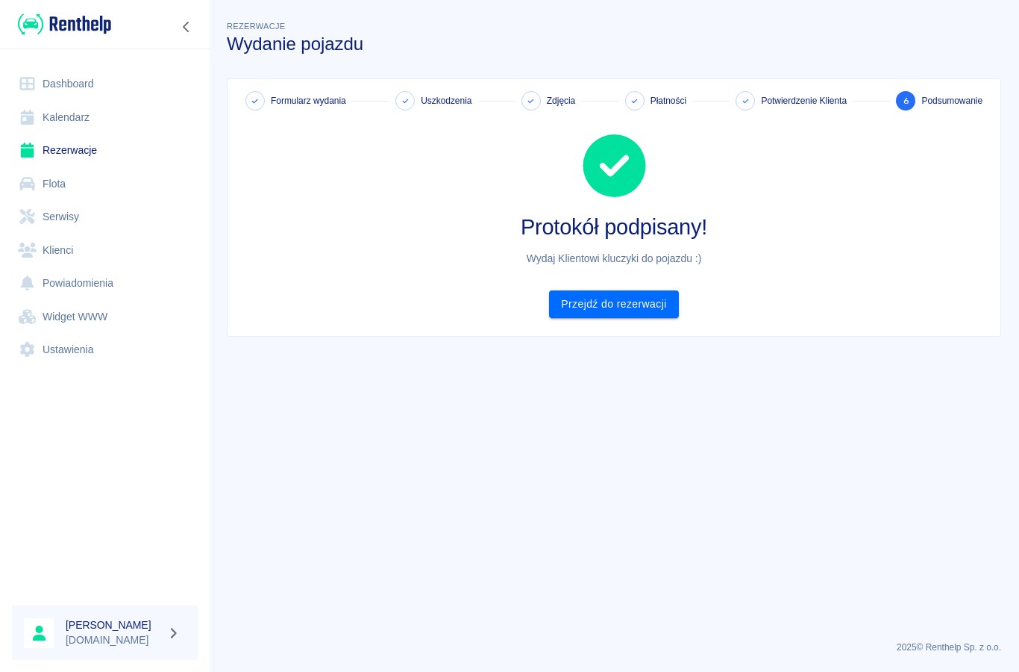
scroll to position [0, 0]
